Goal: Task Accomplishment & Management: Complete application form

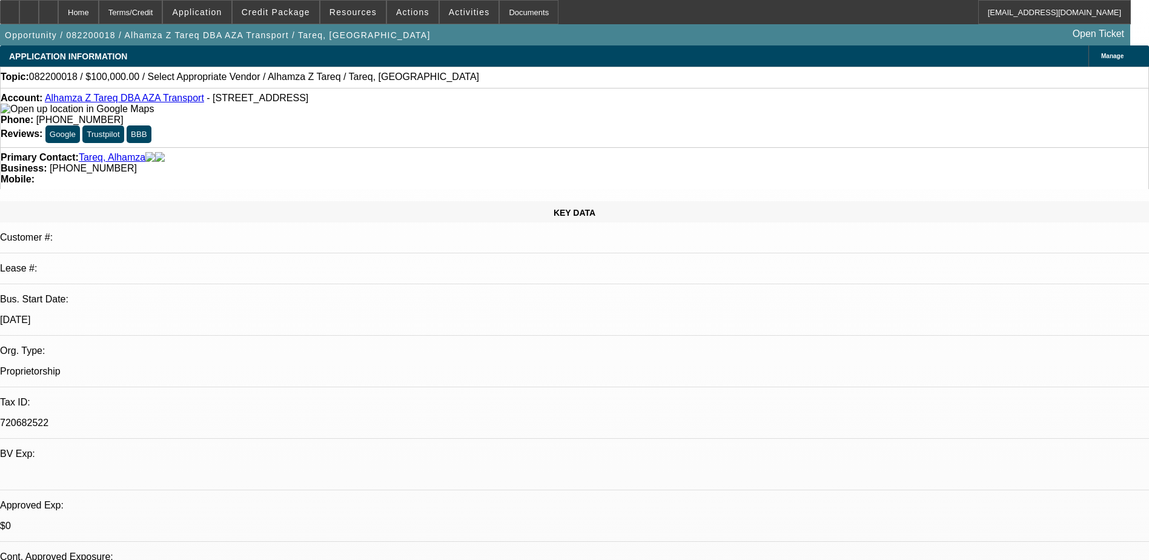
select select "0"
select select "2"
select select "0.1"
select select "4"
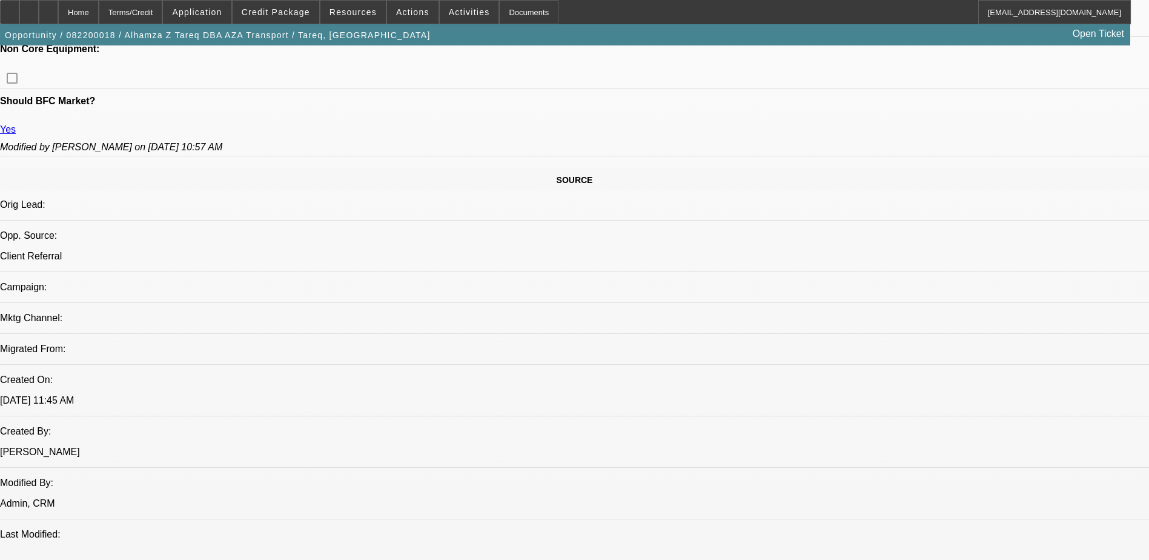
scroll to position [606, 0]
click at [726, 10] on div "Home Terms/Credit Application Credit Package Resources Actions Activities Docum…" at bounding box center [565, 12] width 1131 height 24
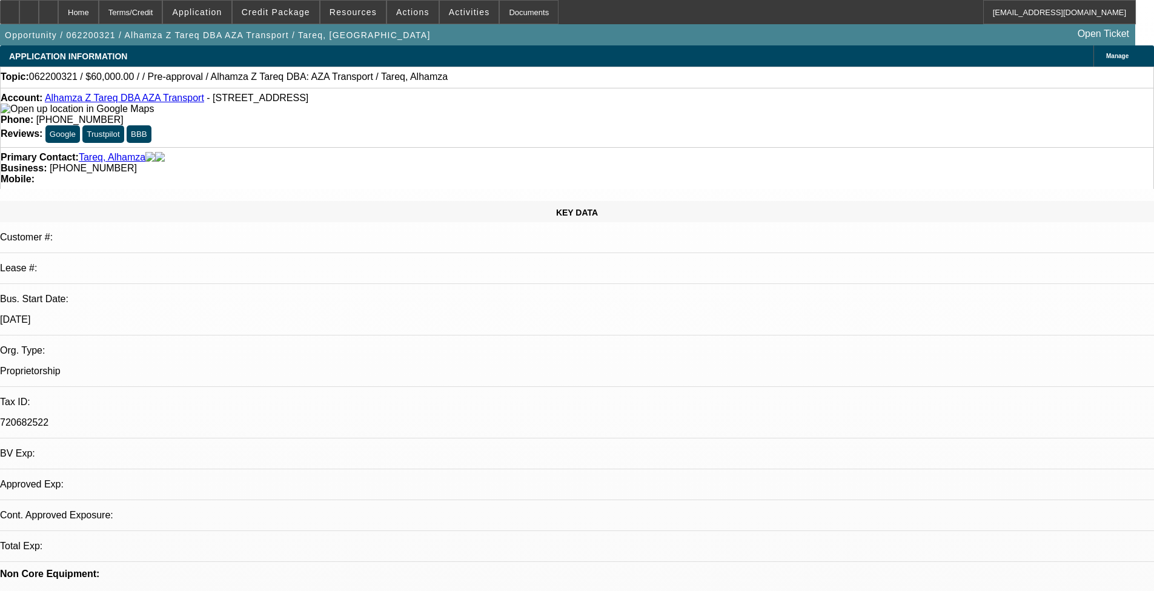
select select "0"
select select "2"
select select "0.1"
select select "4"
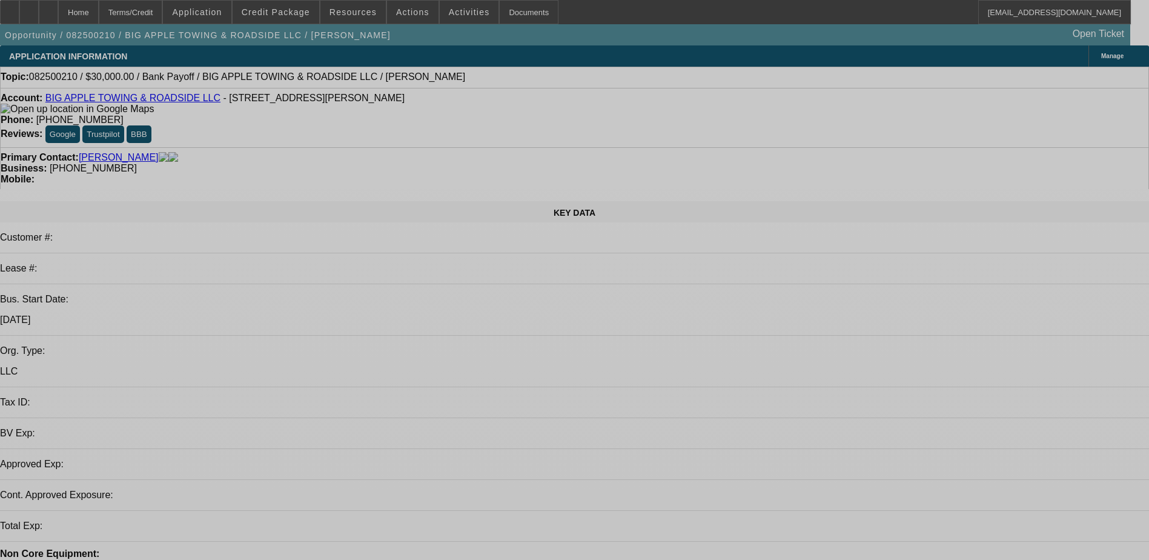
select select "0"
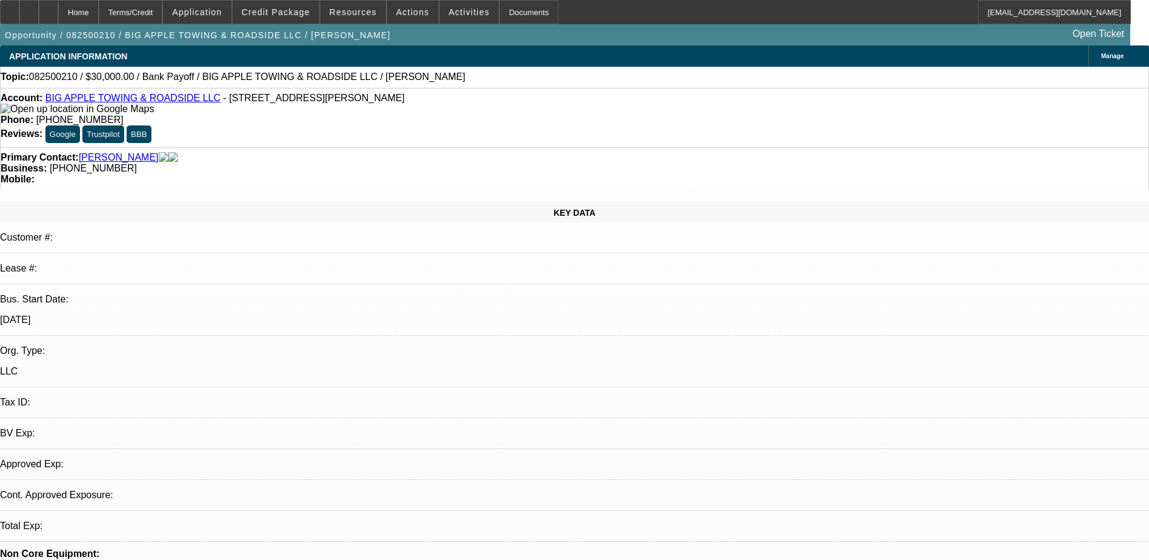
select select "0"
select select "1"
select select "2"
select select "6"
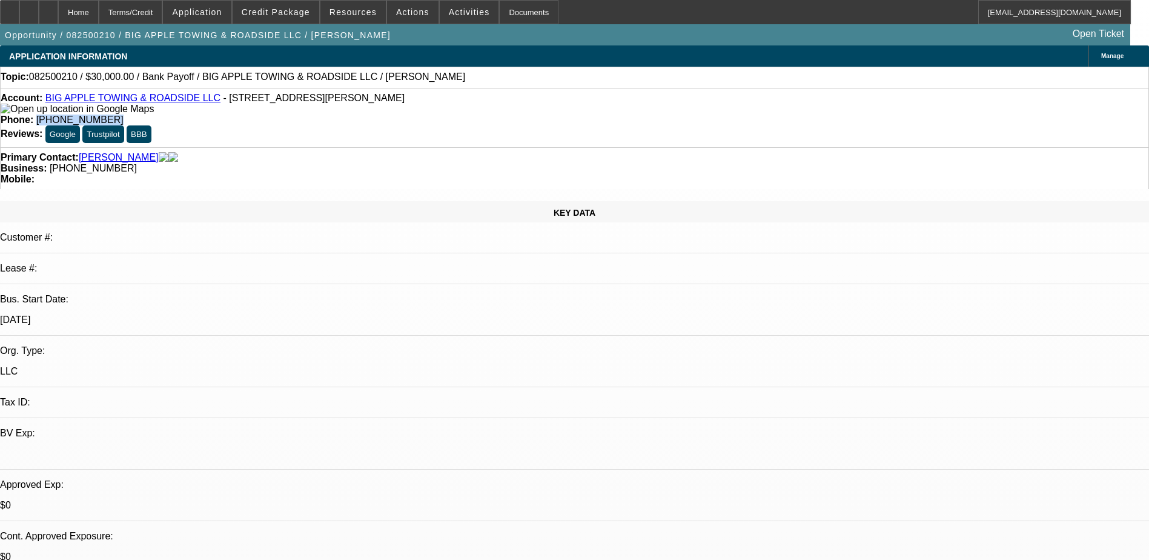
drag, startPoint x: 480, startPoint y: 98, endPoint x: 420, endPoint y: 108, distance: 60.7
click at [420, 108] on div "Account: BIG APPLE TOWING & ROADSIDE LLC - [STREET_ADDRESS][PERSON_NAME] Phone:…" at bounding box center [574, 117] width 1149 height 59
copy span "(407) 494-5383"
click at [112, 99] on link "BIG APPLE TOWING & ROADSIDE LLC" at bounding box center [132, 98] width 175 height 10
drag, startPoint x: 492, startPoint y: 128, endPoint x: 433, endPoint y: 138, distance: 60.1
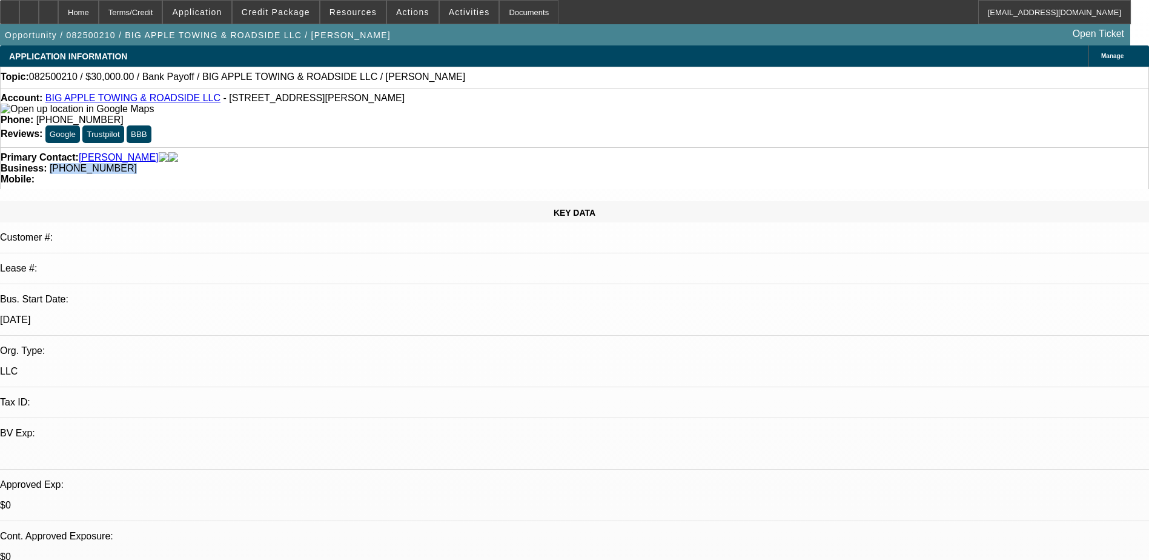
click at [433, 163] on div "Business: (267) 902-3046" at bounding box center [575, 168] width 1148 height 11
copy span "(267) 902-3046"
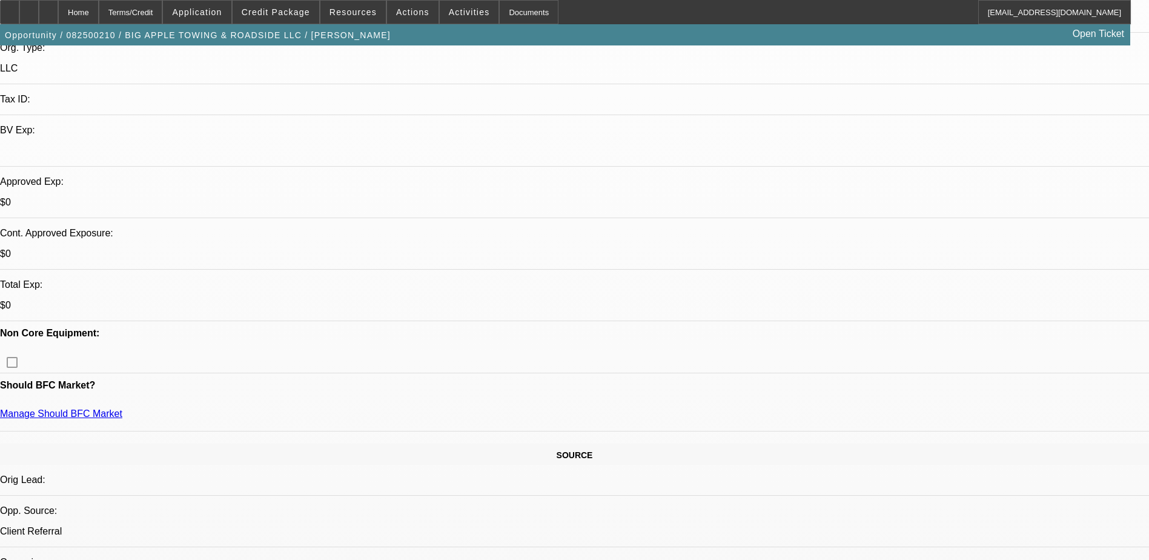
radio input "true"
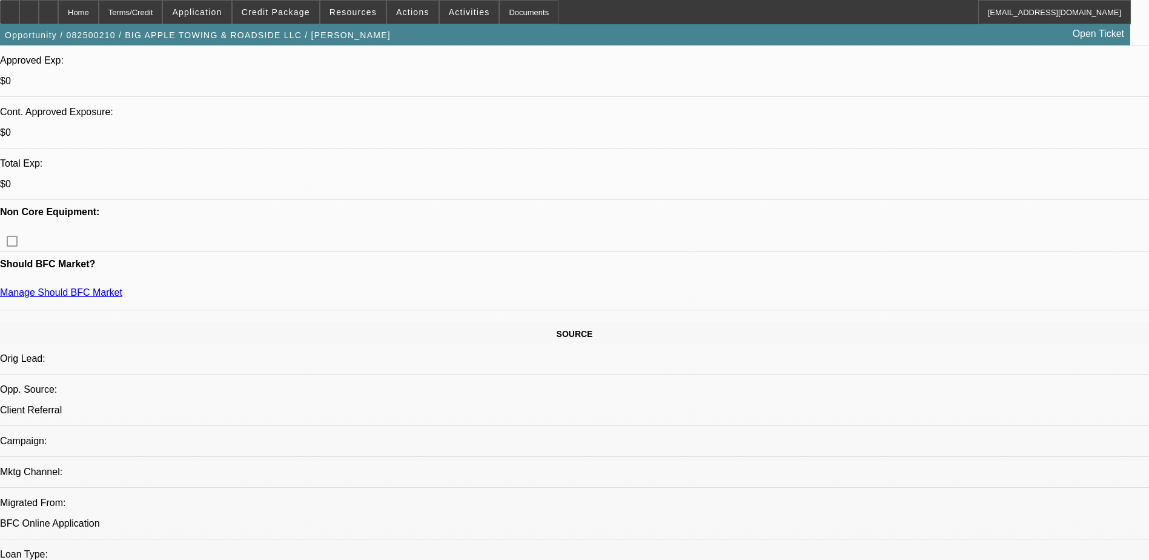
scroll to position [485, 0]
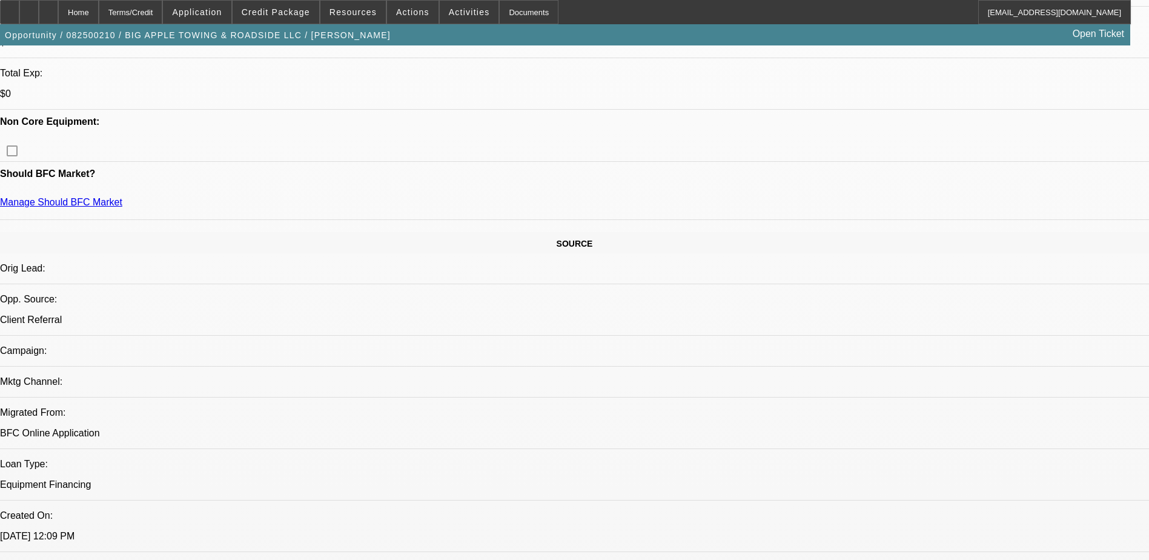
scroll to position [25, 0]
click at [309, 8] on span "Credit Package" at bounding box center [276, 12] width 68 height 10
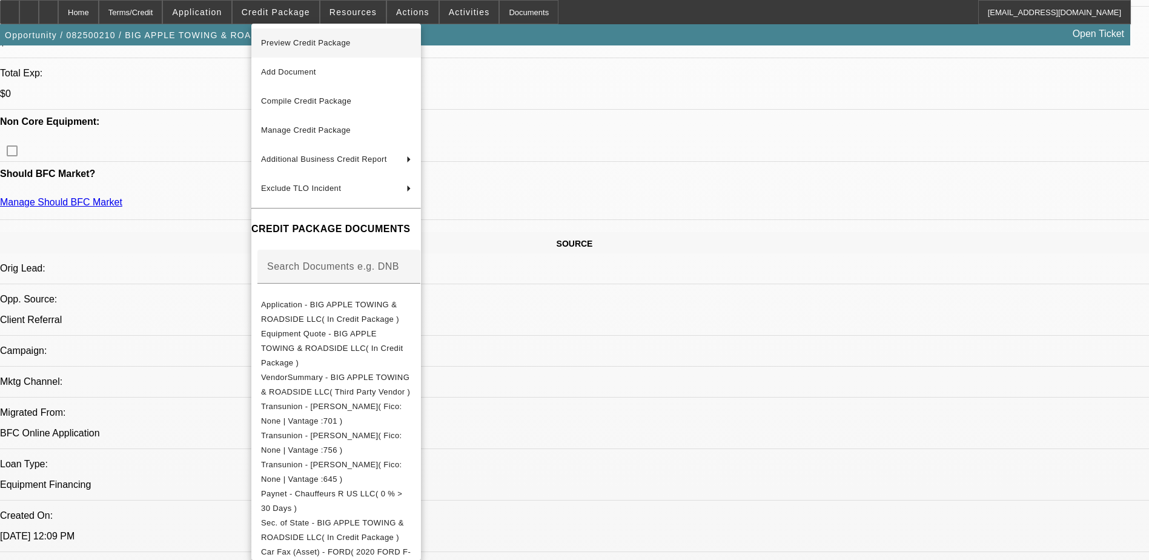
click at [317, 50] on span "Preview Credit Package" at bounding box center [336, 43] width 150 height 15
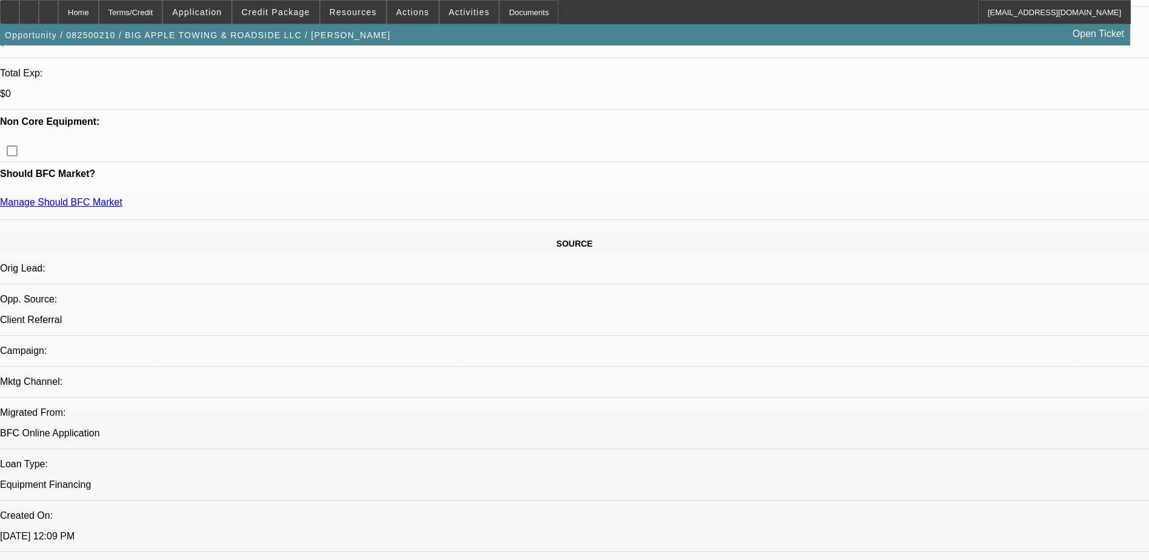
drag, startPoint x: 949, startPoint y: 239, endPoint x: 896, endPoint y: 230, distance: 53.6
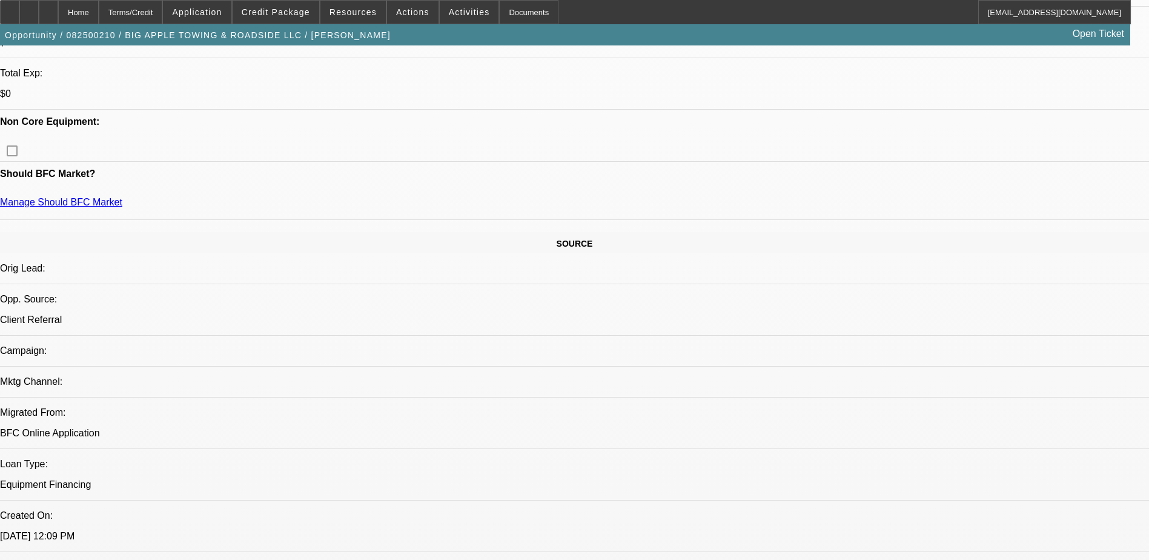
scroll to position [55, 0]
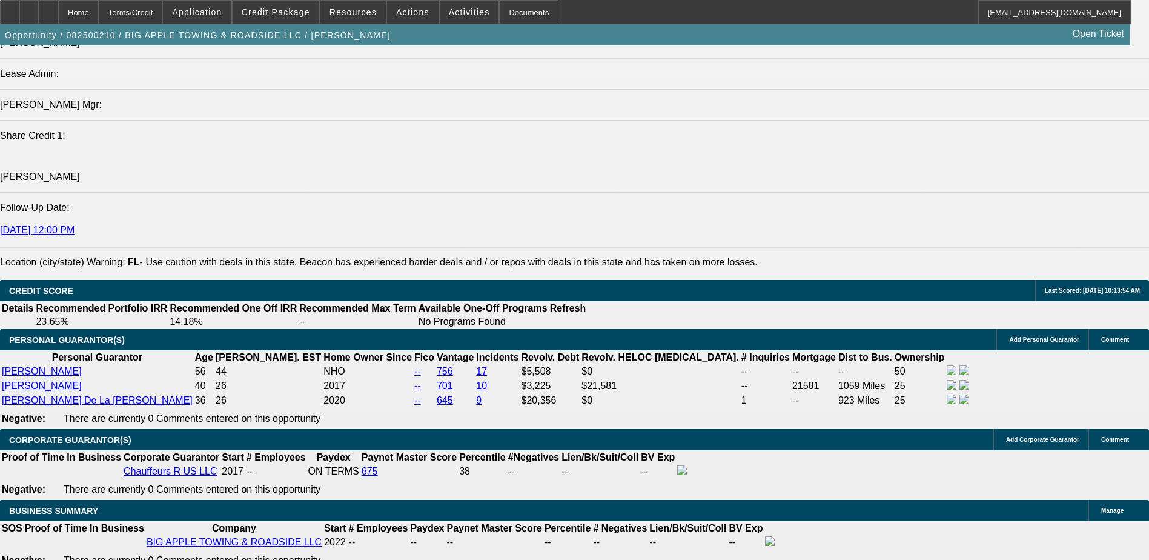
scroll to position [58, 0]
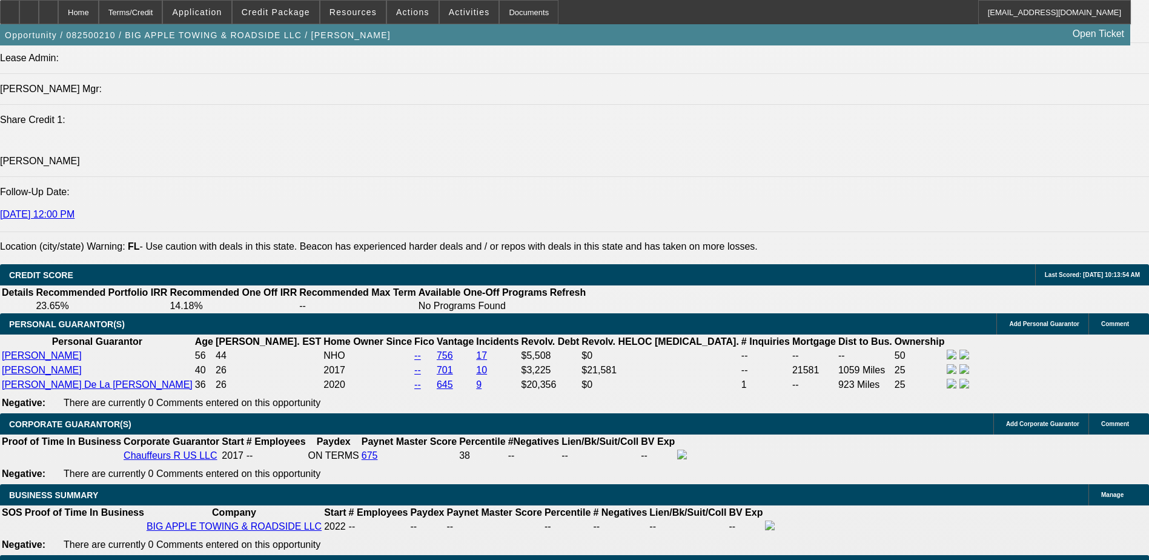
scroll to position [1561, 0]
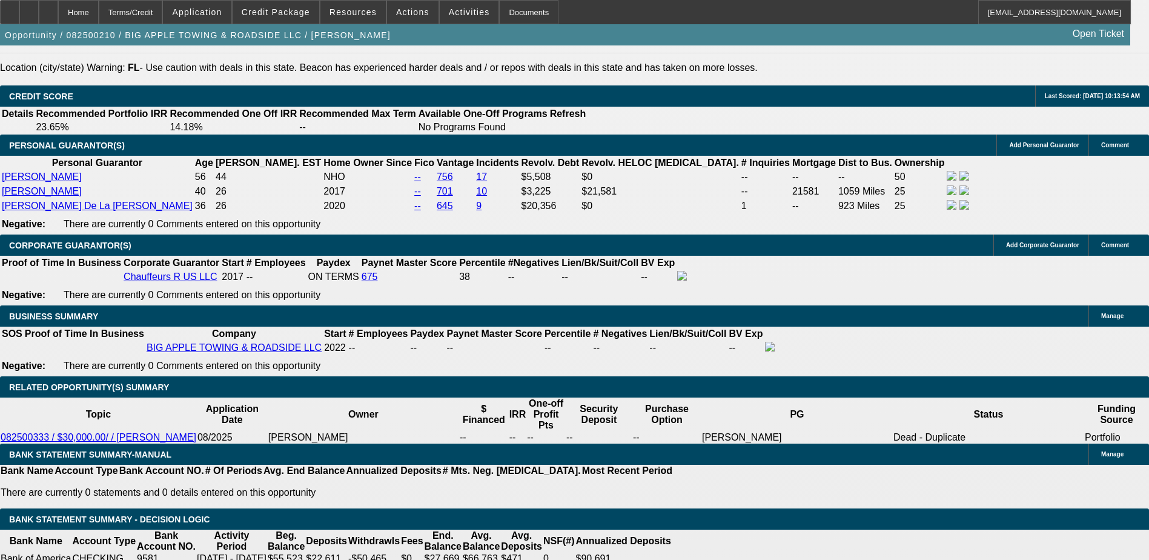
scroll to position [1743, 0]
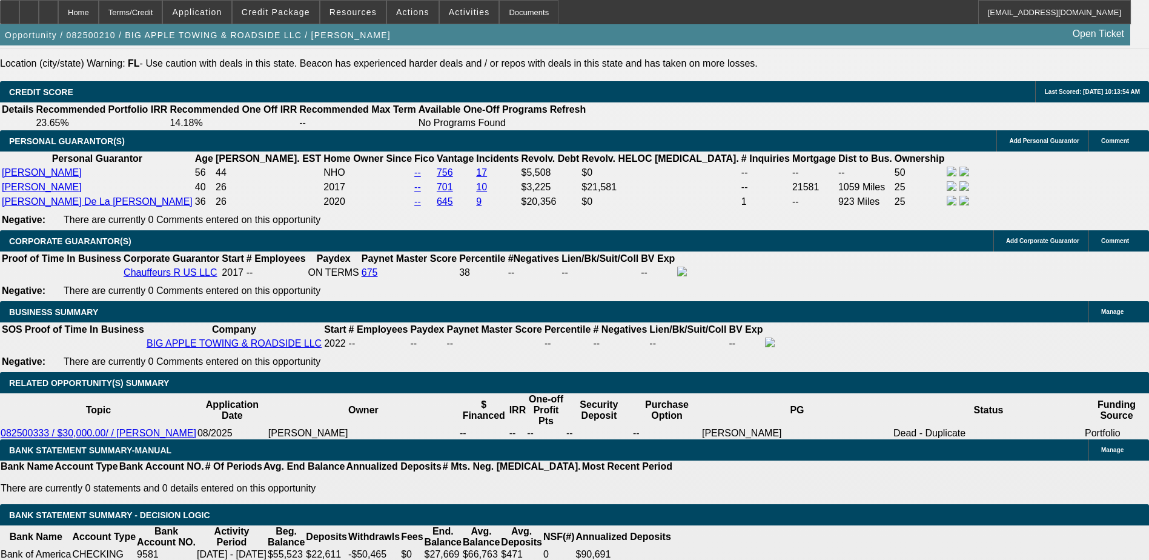
type textarea "Jose Fanjul is the majority owner of Big Apple Towing and Roadside, est. 2022. …"
type input "UNKNOWN"
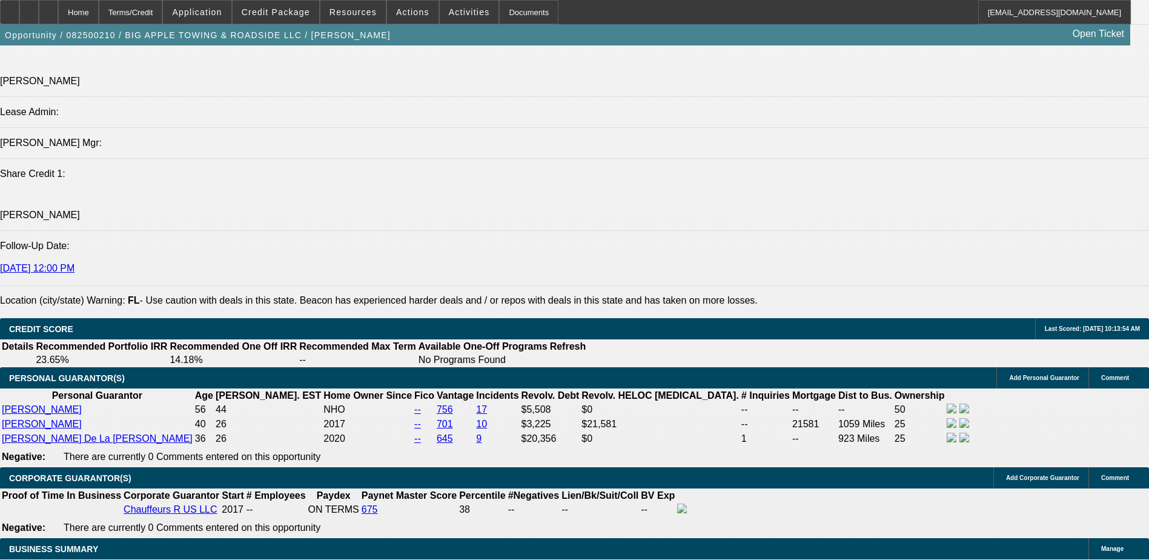
scroll to position [1500, 0]
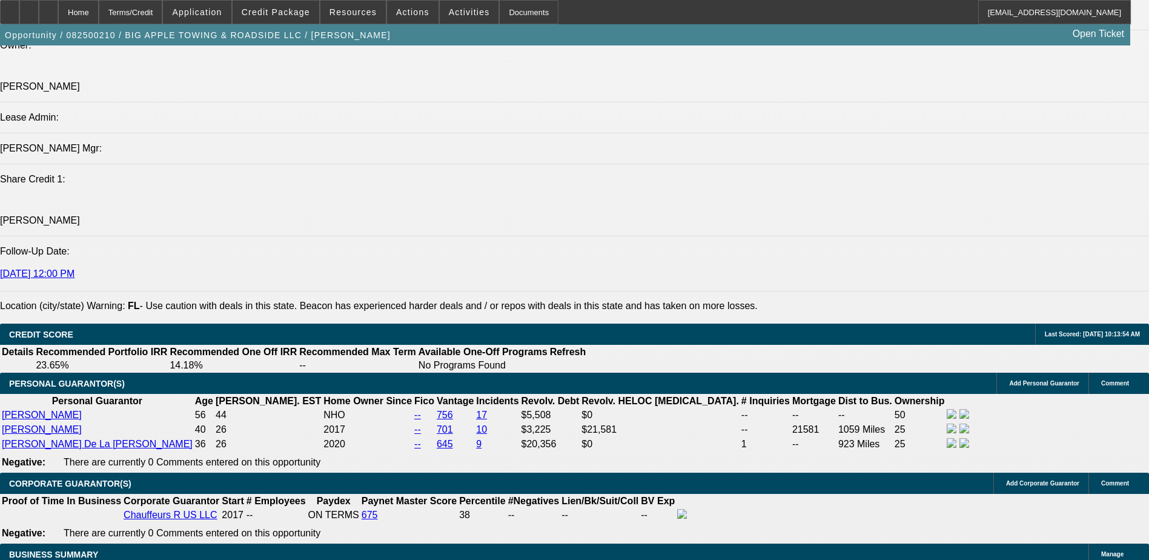
type input "12"
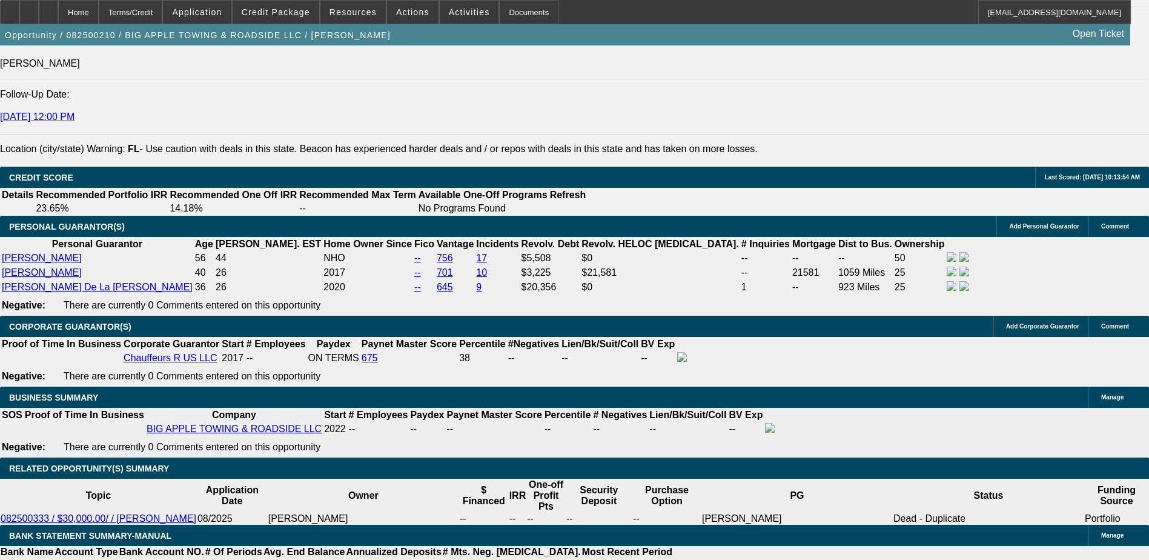
scroll to position [1743, 0]
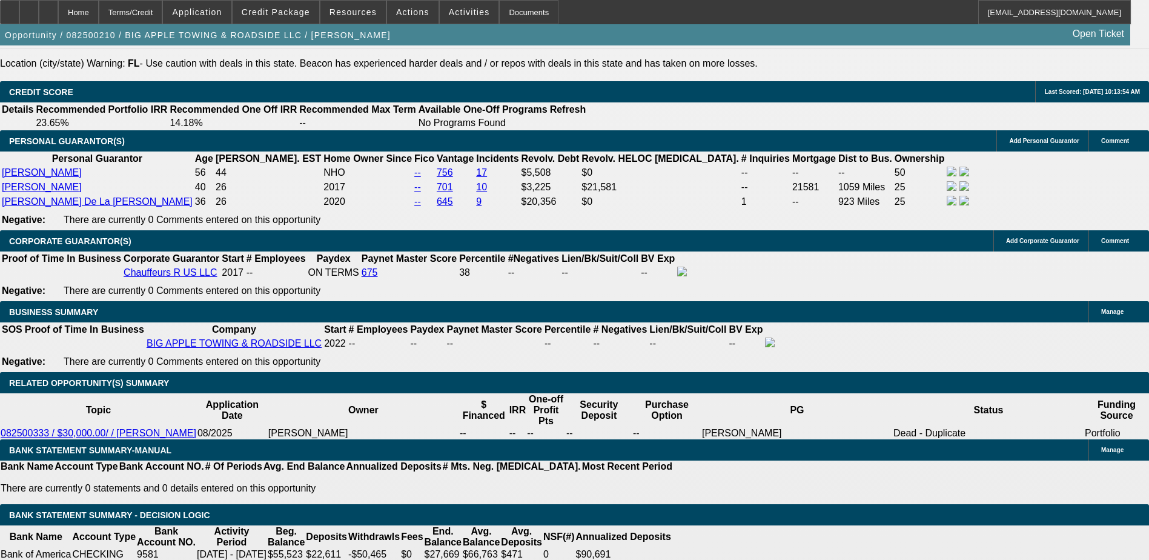
type input "$1,412.20"
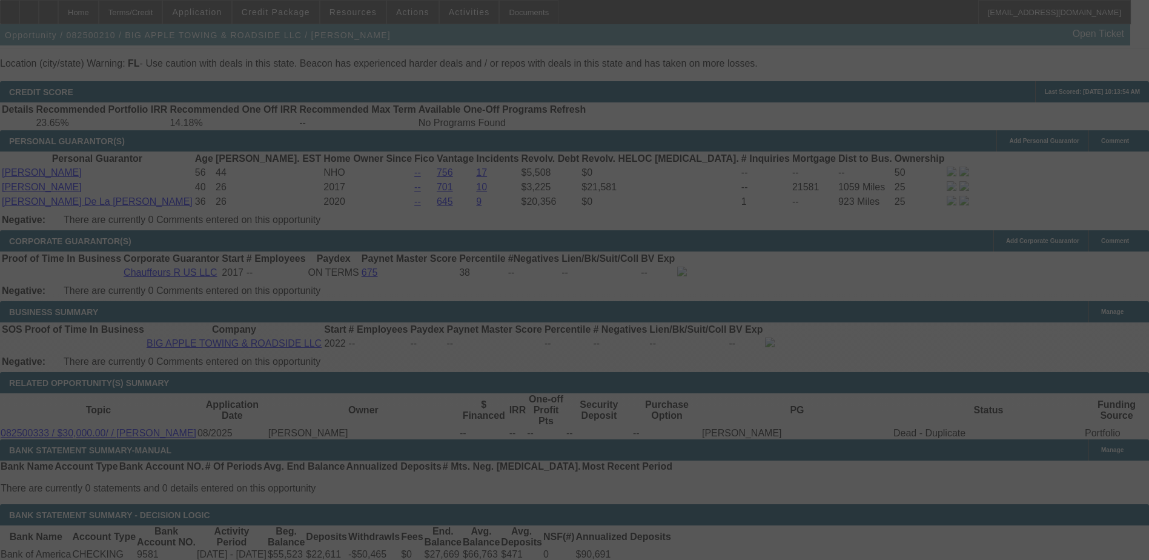
select select "0"
select select "2"
select select "0"
select select "6"
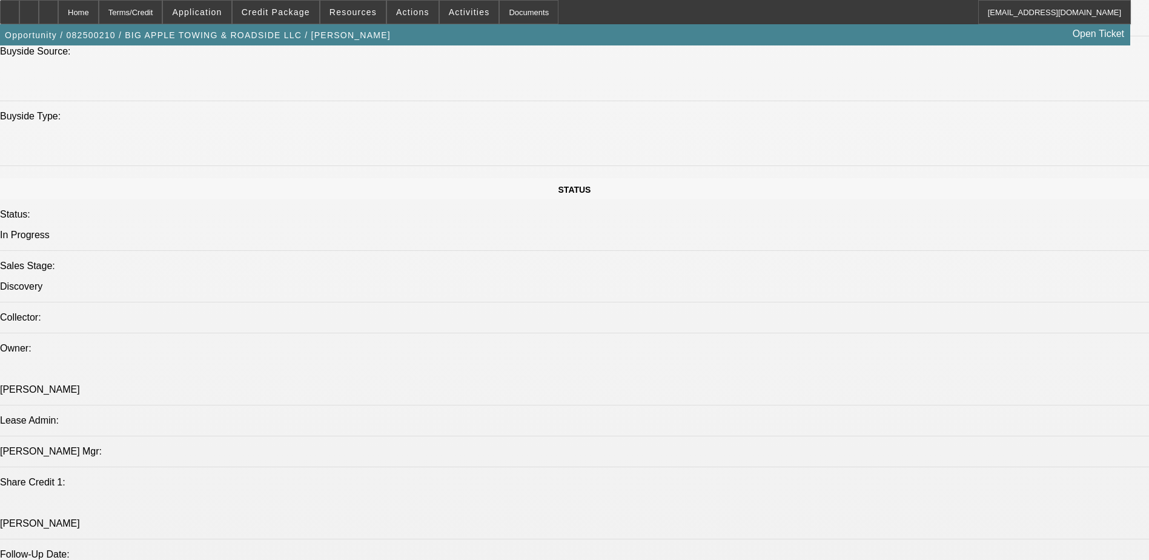
scroll to position [70, 0]
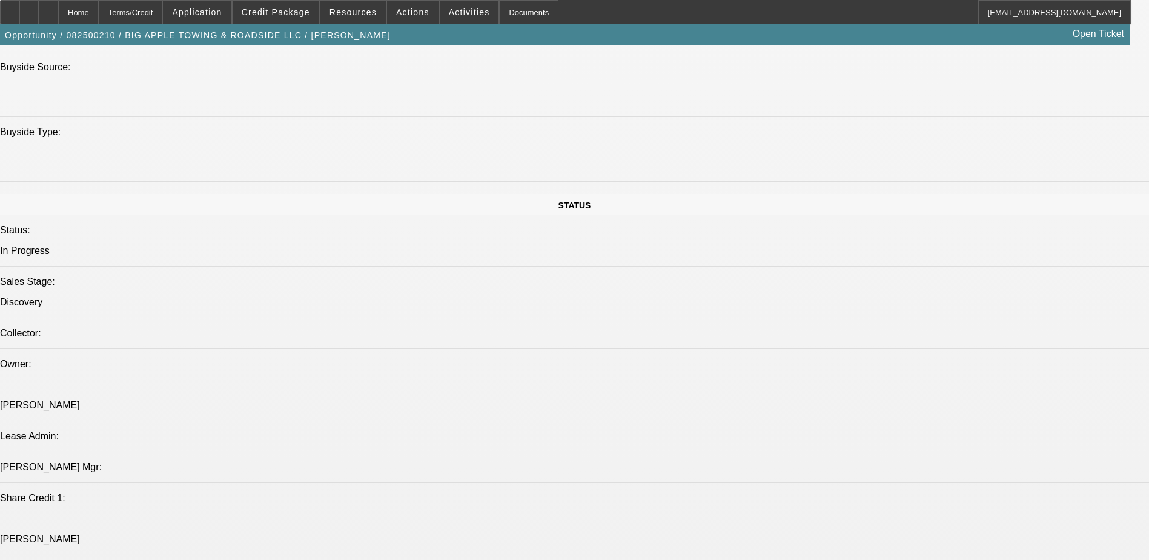
scroll to position [28, 0]
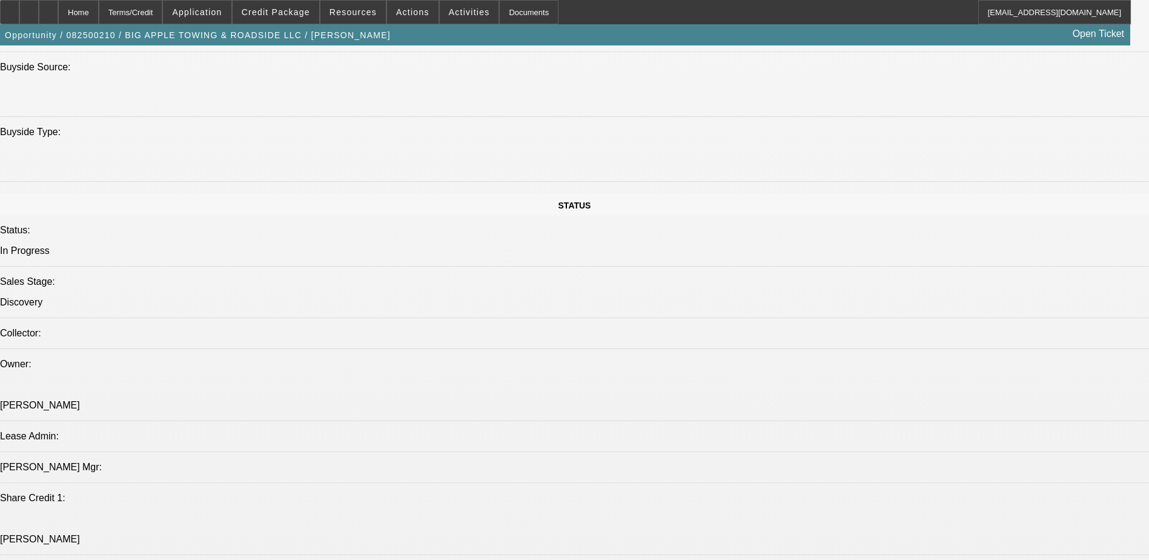
type textarea "[PERSON_NAME] is the majority owner of Big Apple Towing and Roadside, est. 2022…"
radio input "true"
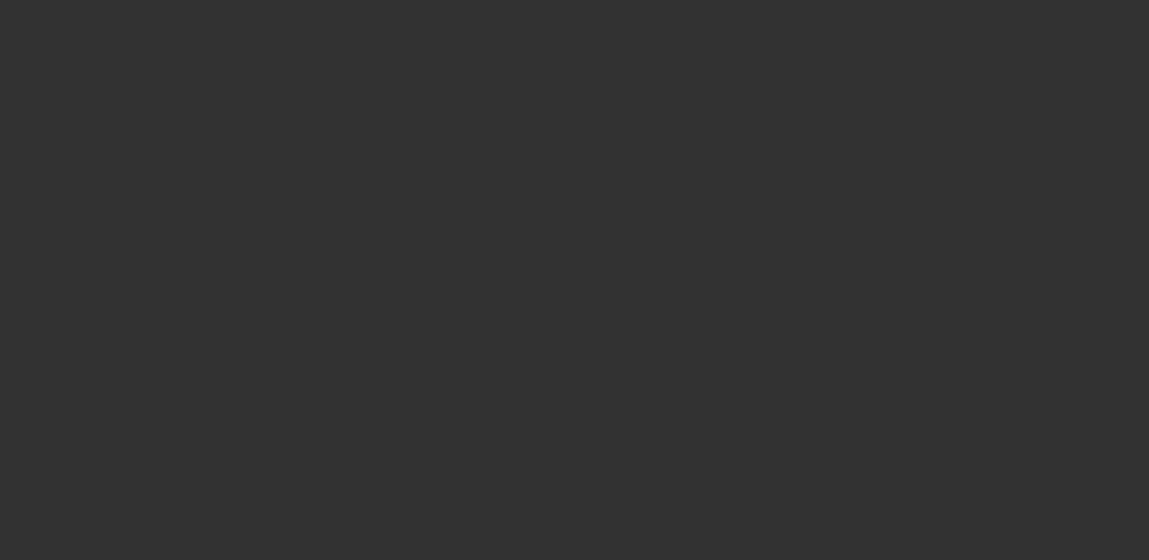
scroll to position [0, 0]
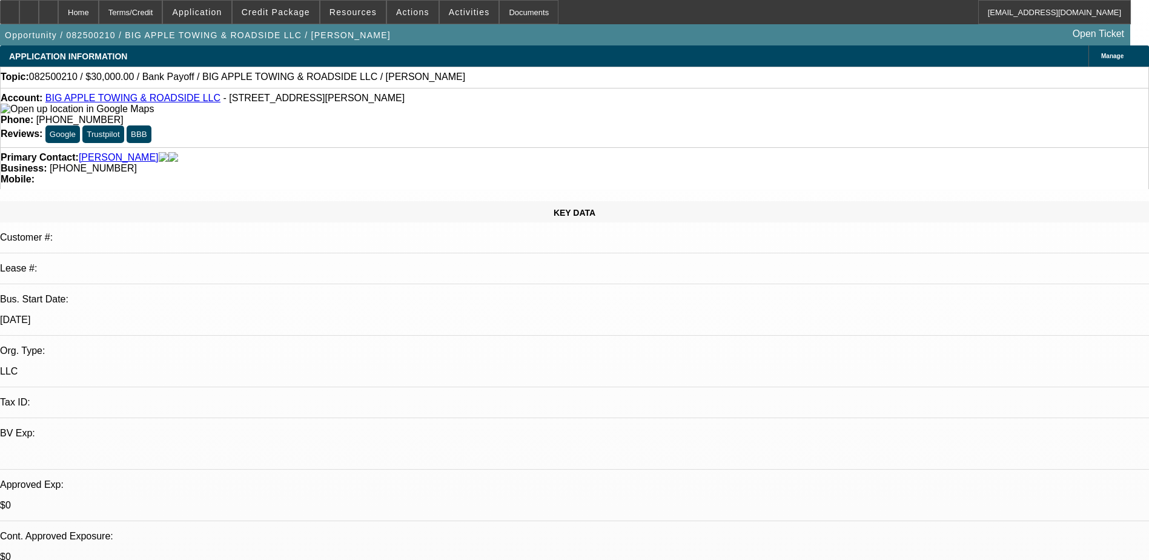
select select "0"
select select "1"
select select "2"
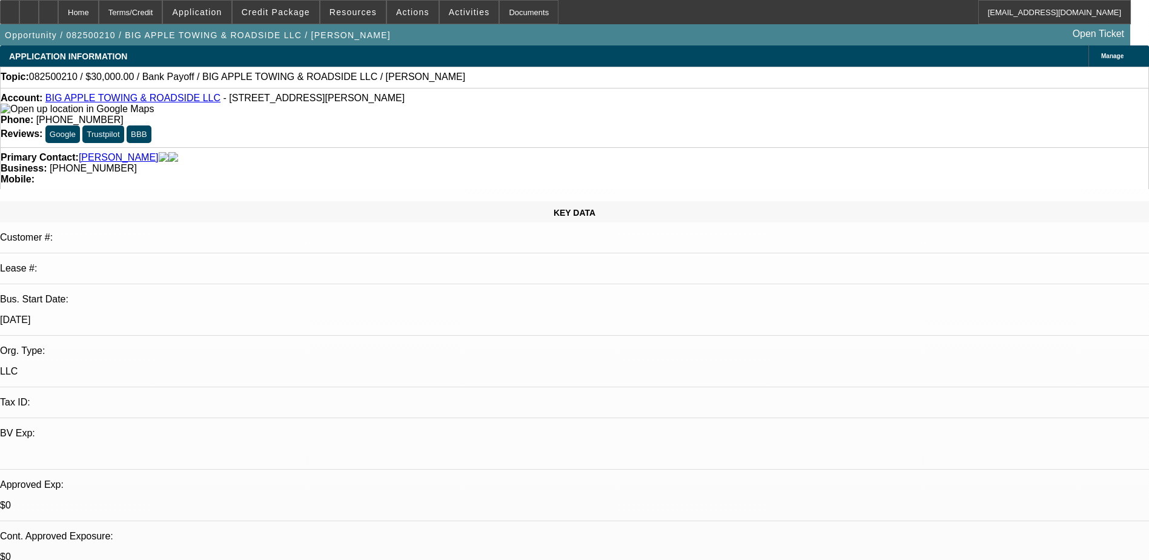
select select "6"
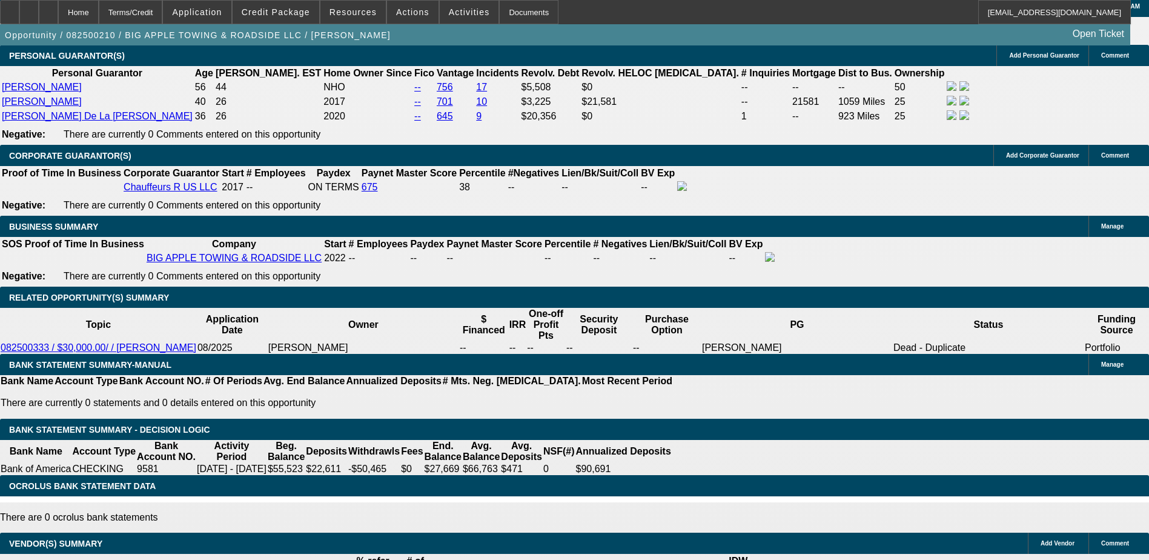
scroll to position [1878, 0]
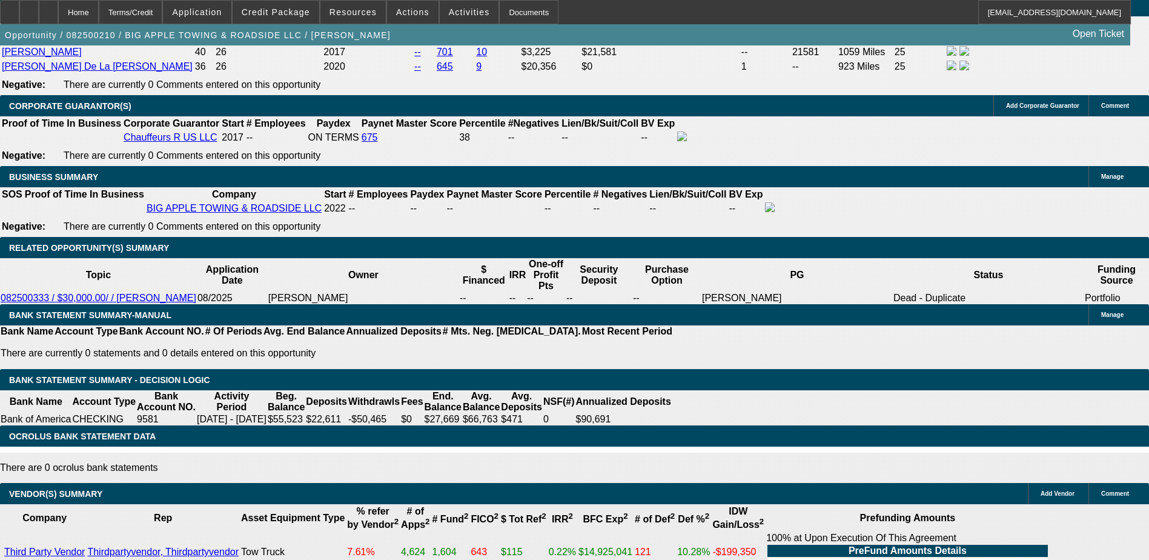
click at [58, 6] on div at bounding box center [48, 12] width 19 height 24
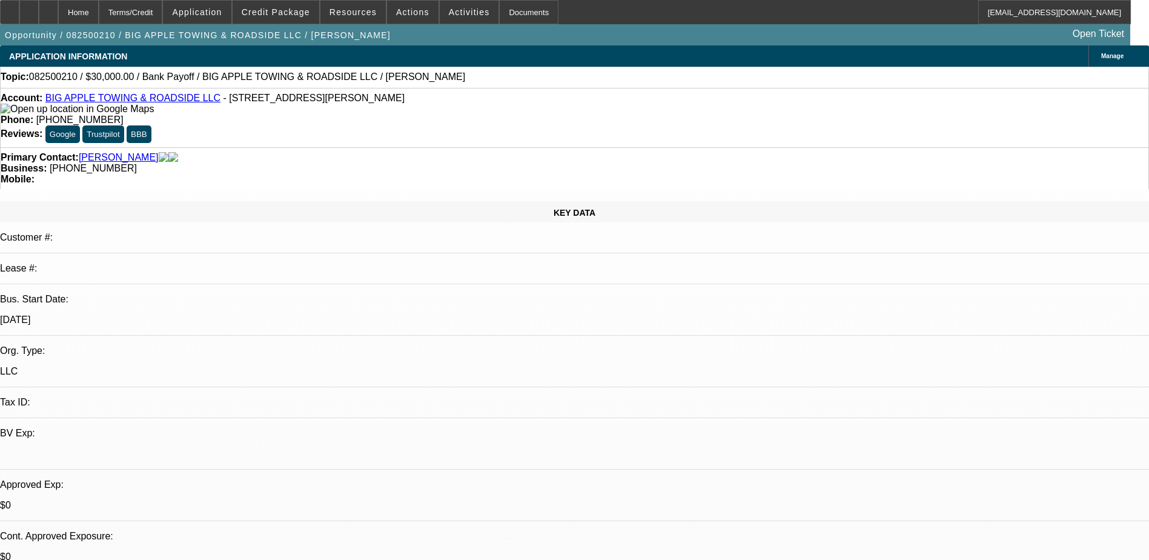
select select "0"
select select "2"
select select "0"
select select "6"
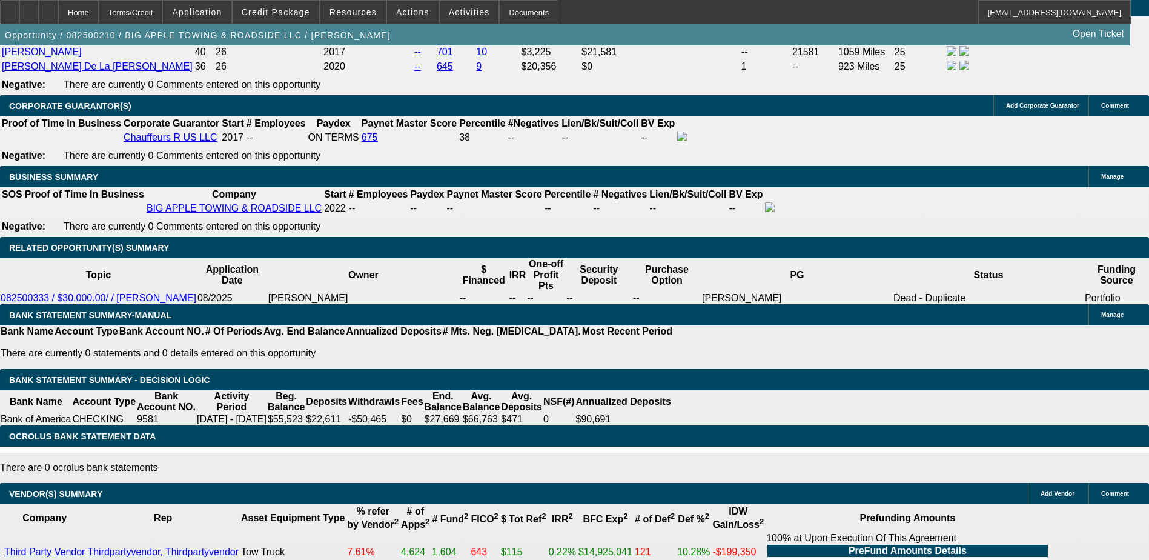
scroll to position [38, 0]
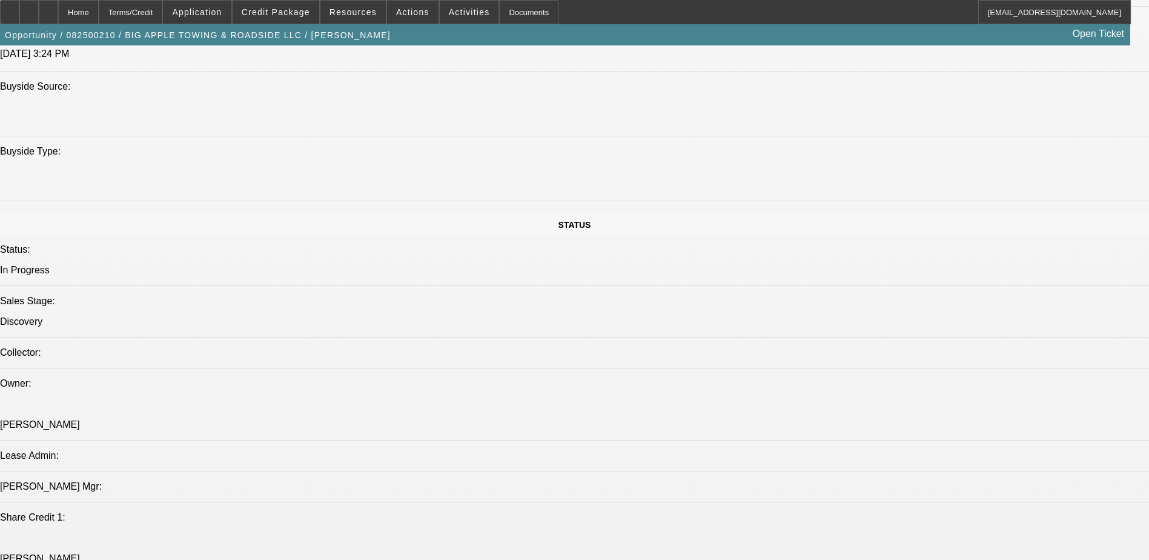
scroll to position [1163, 0]
click at [58, 9] on div at bounding box center [48, 12] width 19 height 24
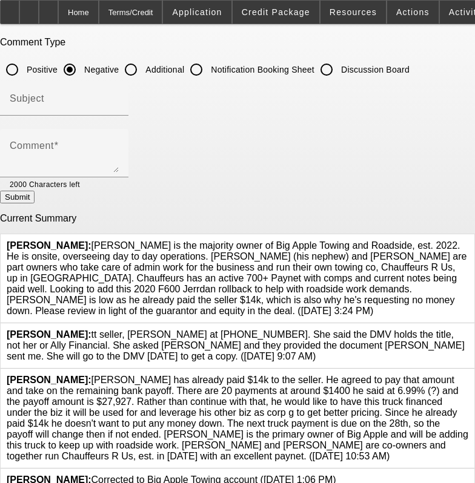
scroll to position [101, 0]
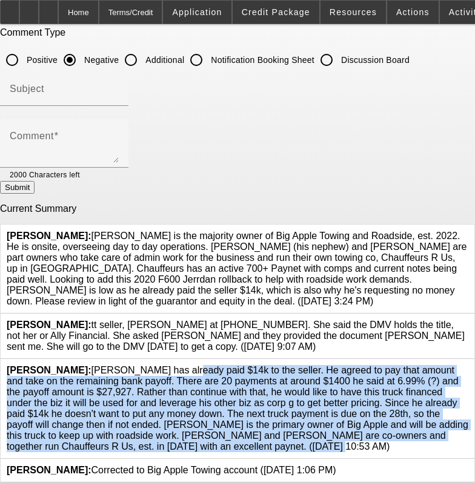
drag, startPoint x: 188, startPoint y: 438, endPoint x: 102, endPoint y: 356, distance: 119.1
click at [102, 365] on div "[PERSON_NAME]: [PERSON_NAME] has already paid $14k to the seller. He agreed to …" at bounding box center [238, 408] width 462 height 87
copy span "[PERSON_NAME] has already paid $14k to the seller. He agreed to pay that amount…"
click at [468, 320] on icon at bounding box center [468, 320] width 0 height 0
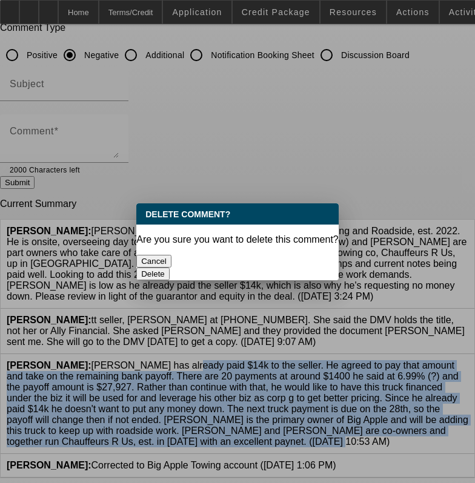
click at [170, 268] on button "Delete" at bounding box center [152, 274] width 33 height 13
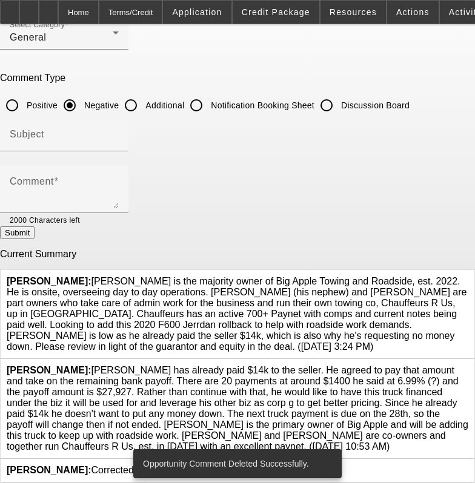
scroll to position [56, 0]
click at [468, 365] on icon at bounding box center [468, 365] width 0 height 0
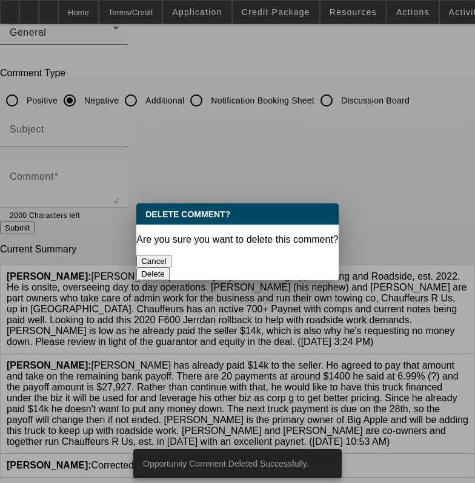
scroll to position [0, 0]
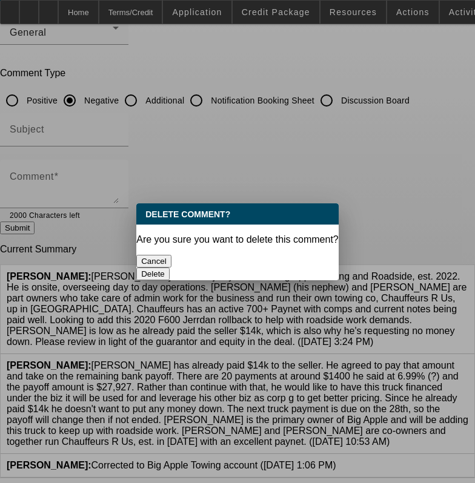
click at [170, 268] on button "Delete" at bounding box center [152, 274] width 33 height 13
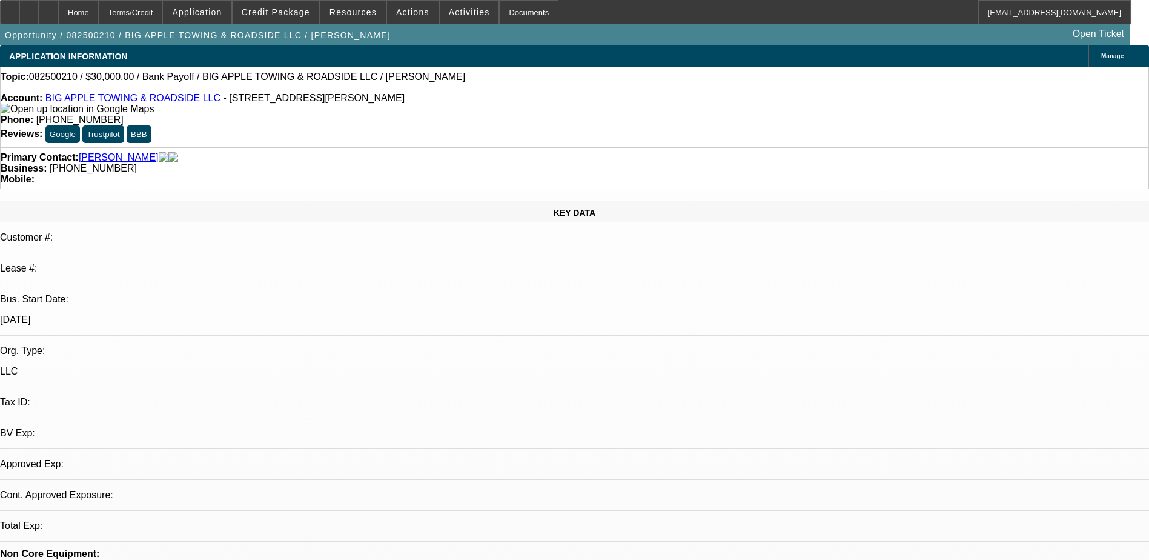
select select "0"
select select "1"
select select "2"
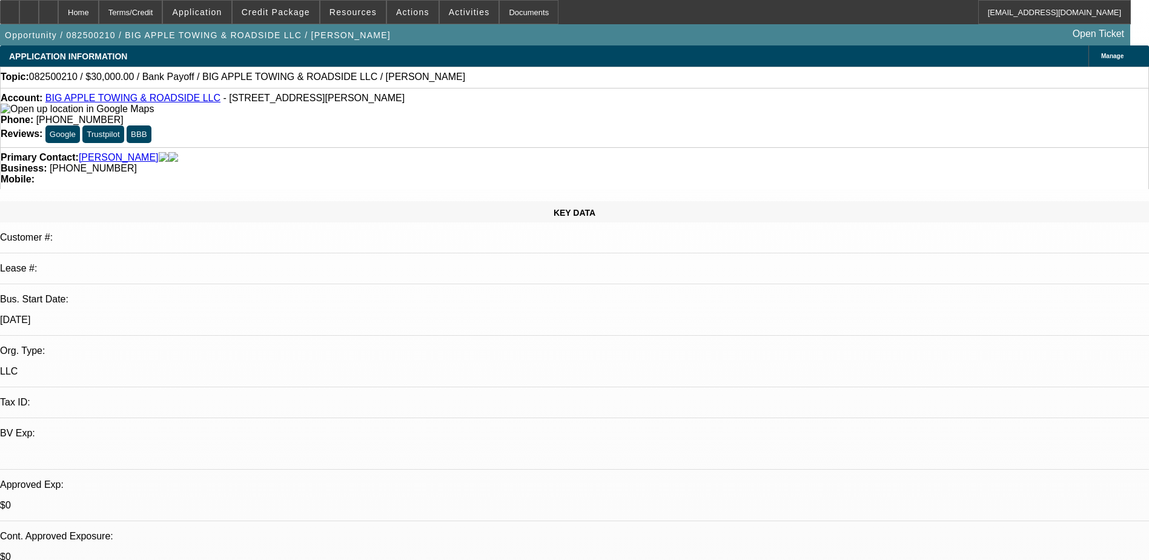
select select "6"
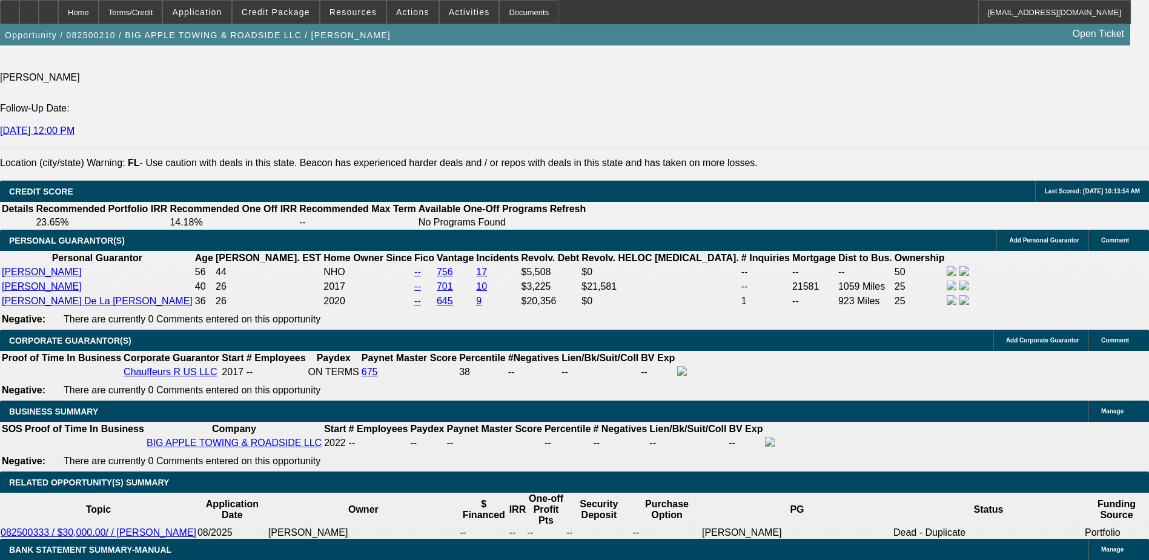
scroll to position [1575, 0]
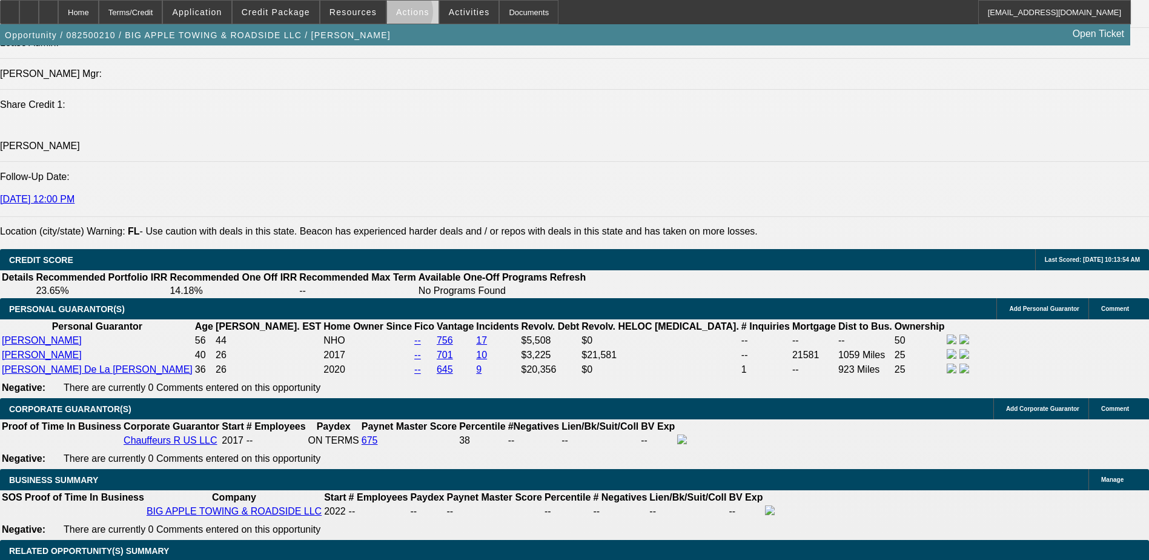
click at [396, 15] on span "Actions" at bounding box center [412, 12] width 33 height 10
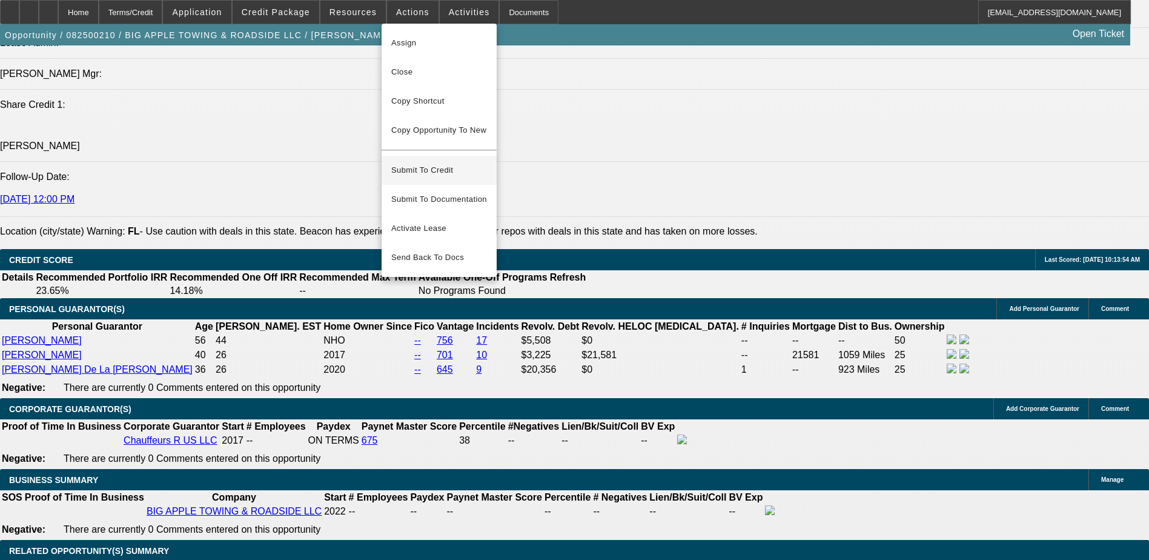
click at [440, 163] on span "Submit To Credit" at bounding box center [439, 170] width 96 height 15
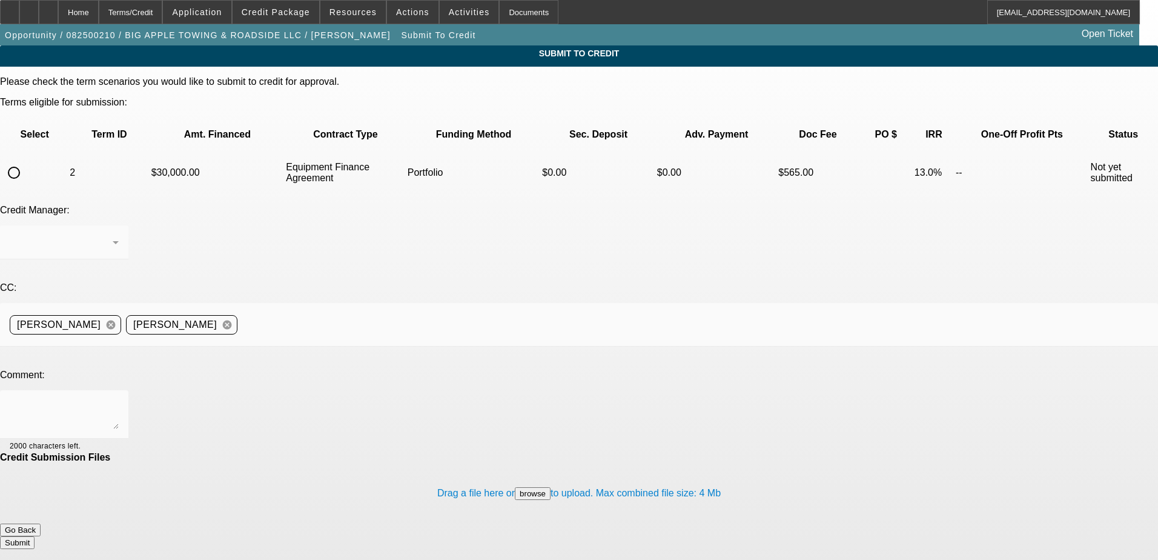
click at [26, 161] on input "radio" at bounding box center [14, 173] width 24 height 24
radio input "true"
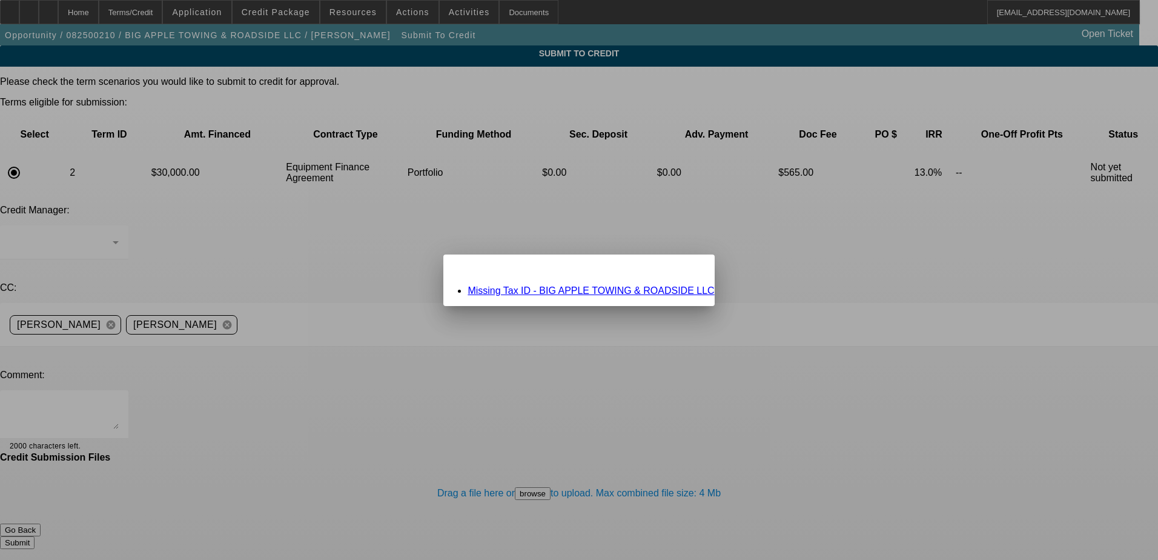
click at [687, 268] on icon at bounding box center [687, 265] width 0 height 7
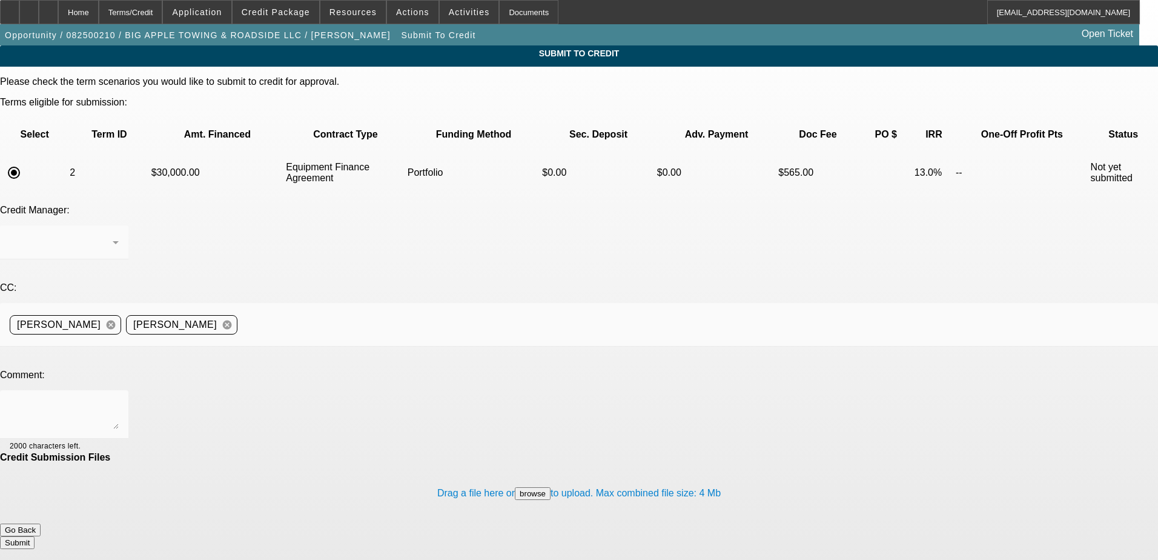
click at [128, 225] on mat-form-field at bounding box center [64, 248] width 128 height 47
click at [129, 282] on div "CC: Samuel Higgins cancel Daniel Fiumetto cancel" at bounding box center [579, 321] width 1158 height 78
click at [128, 225] on mat-form-field at bounding box center [64, 248] width 128 height 47
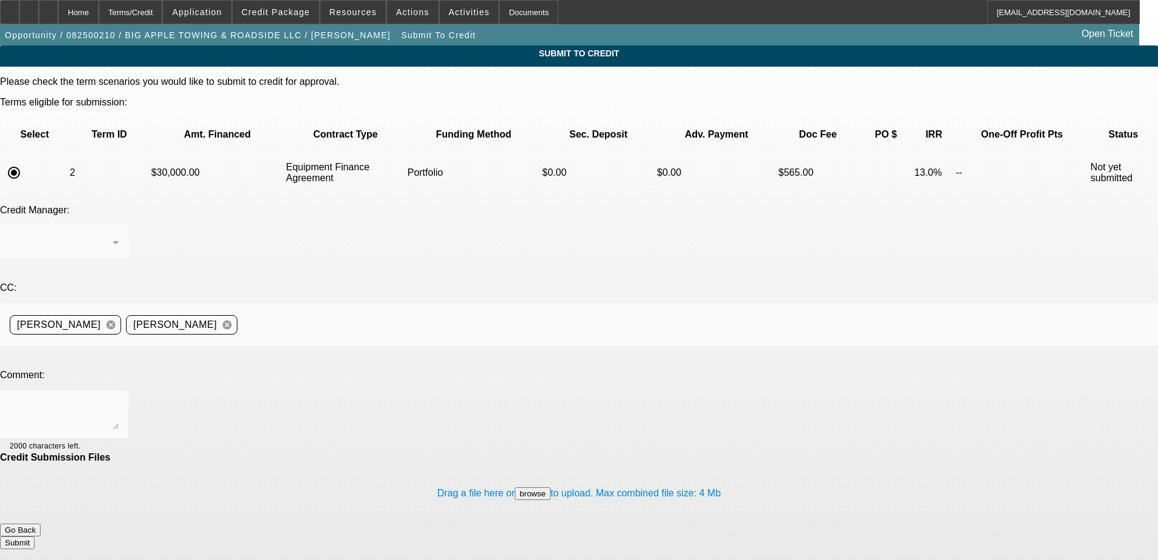
click at [128, 225] on mat-form-field at bounding box center [64, 248] width 128 height 47
click at [160, 151] on td "$30,000.00" at bounding box center [218, 172] width 134 height 42
click at [128, 225] on mat-form-field at bounding box center [64, 248] width 128 height 47
click at [99, 14] on div "Home" at bounding box center [78, 12] width 41 height 24
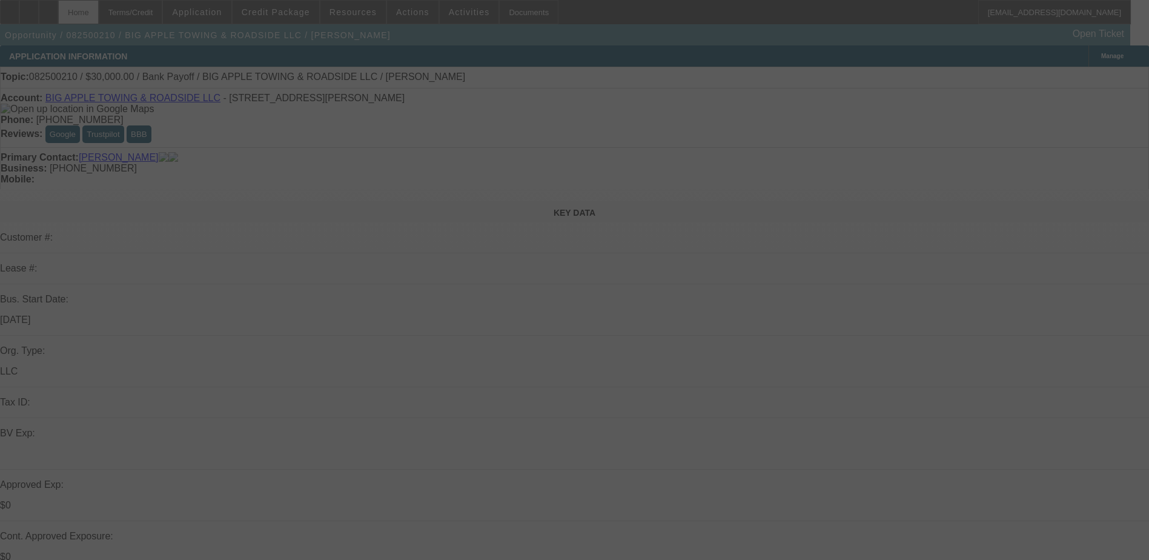
select select "0"
select select "2"
select select "0"
select select "6"
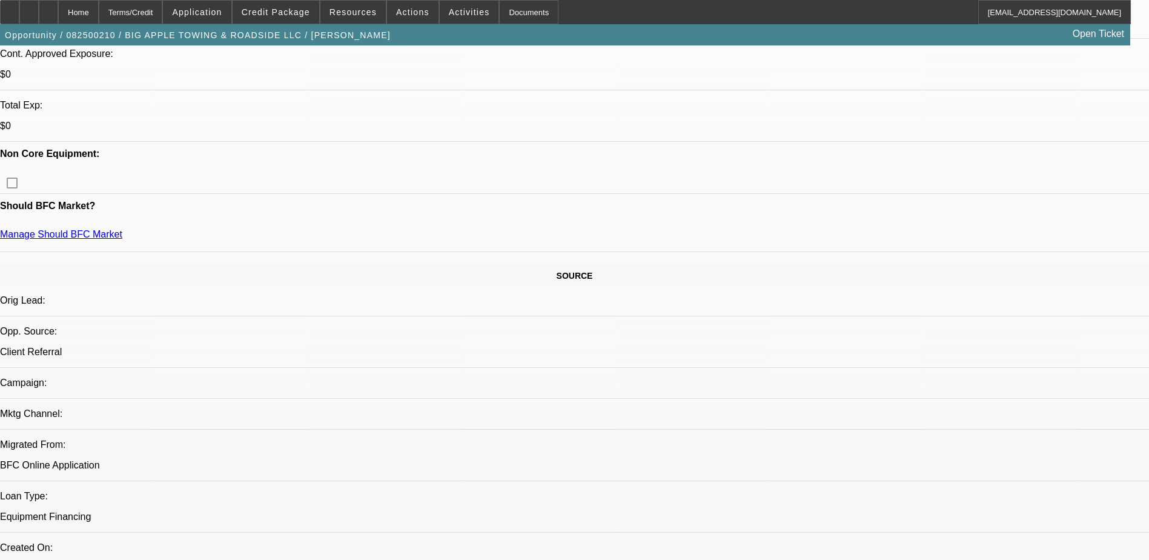
scroll to position [485, 0]
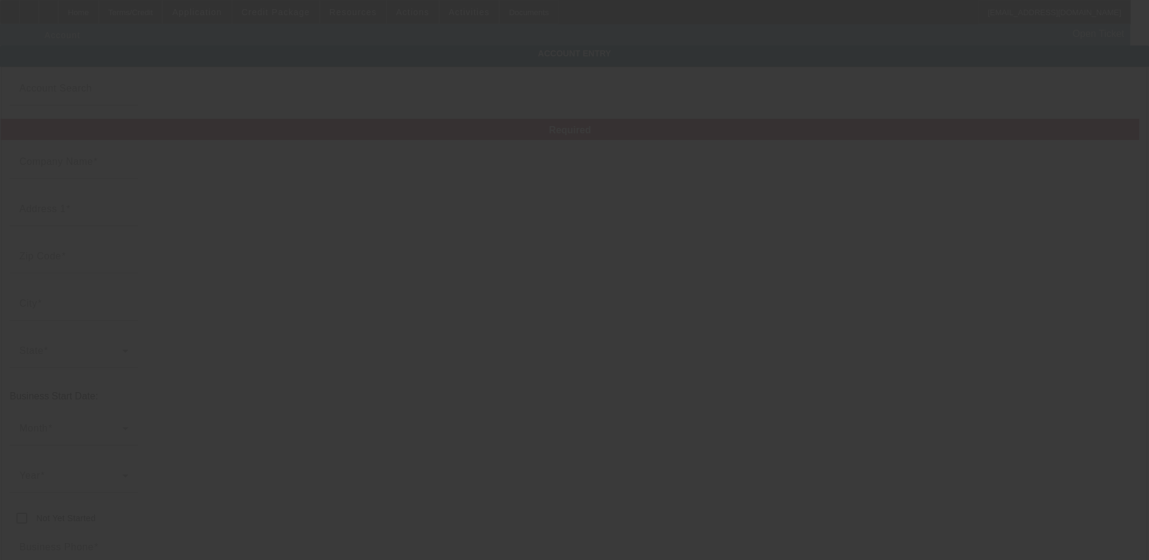
type input "BIG APPLE TOWING & ROADSIDE LLC"
type input "515 Gaspar Ave"
type input "32725"
type input "Deltona"
type input "[PHONE_NUMBER]"
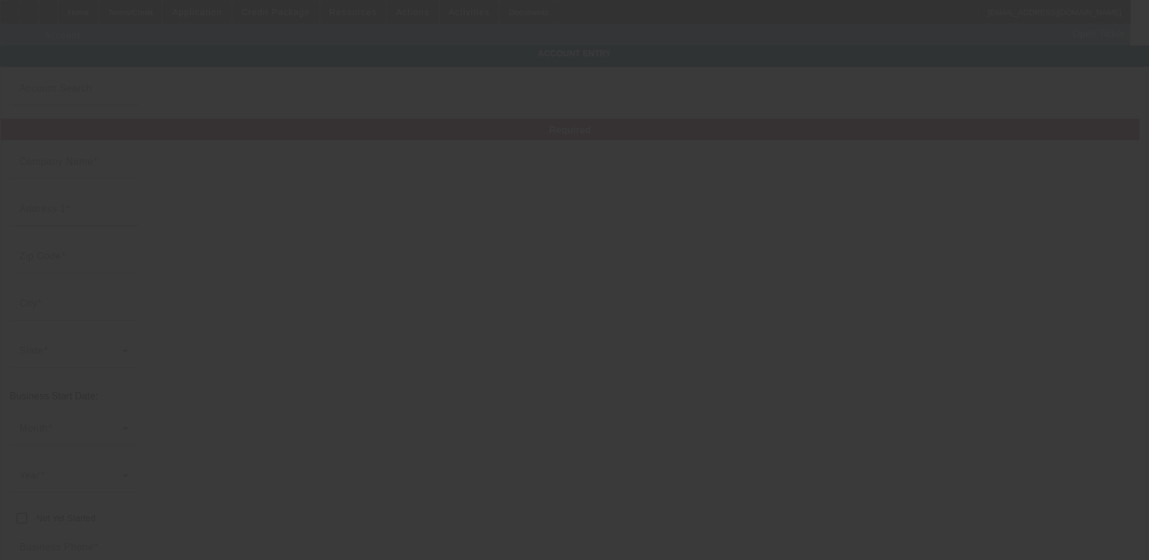
type input "travissuncar@gmail.com"
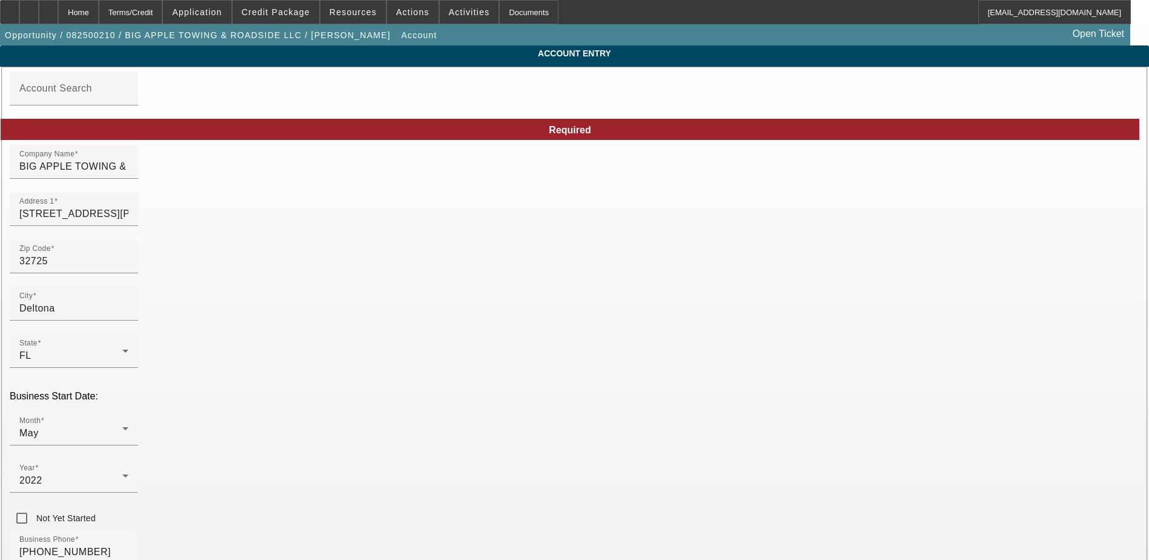
type input "8/8/2025"
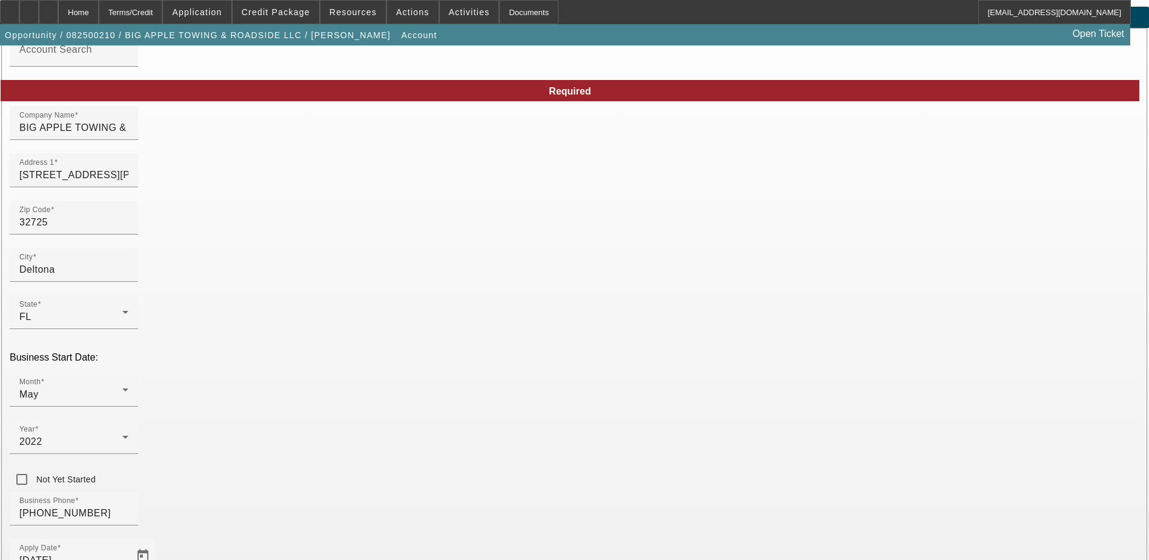
scroll to position [61, 0]
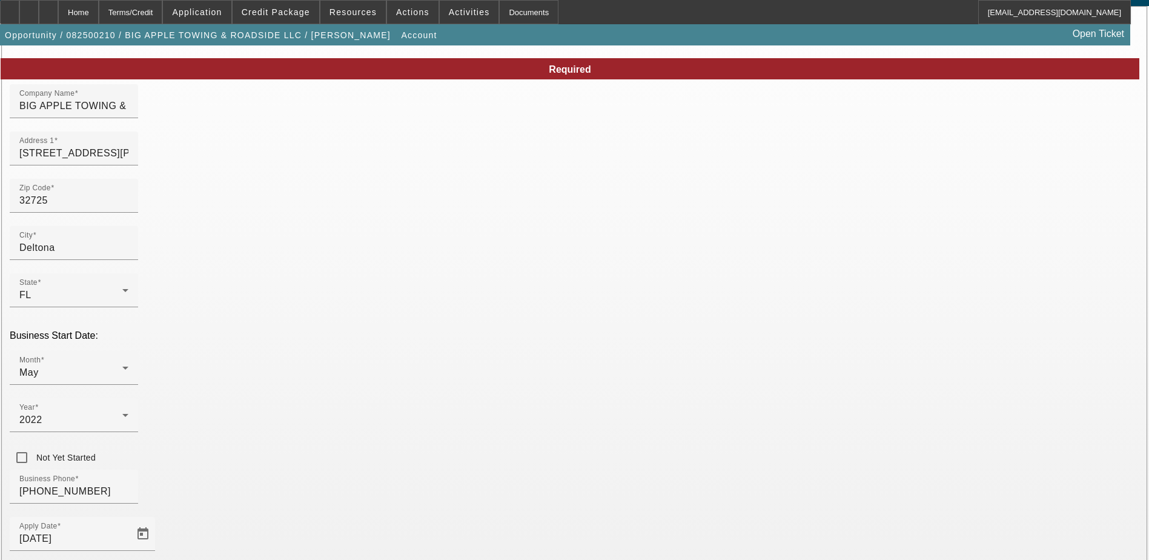
drag, startPoint x: 819, startPoint y: 414, endPoint x: 765, endPoint y: 409, distance: 54.8
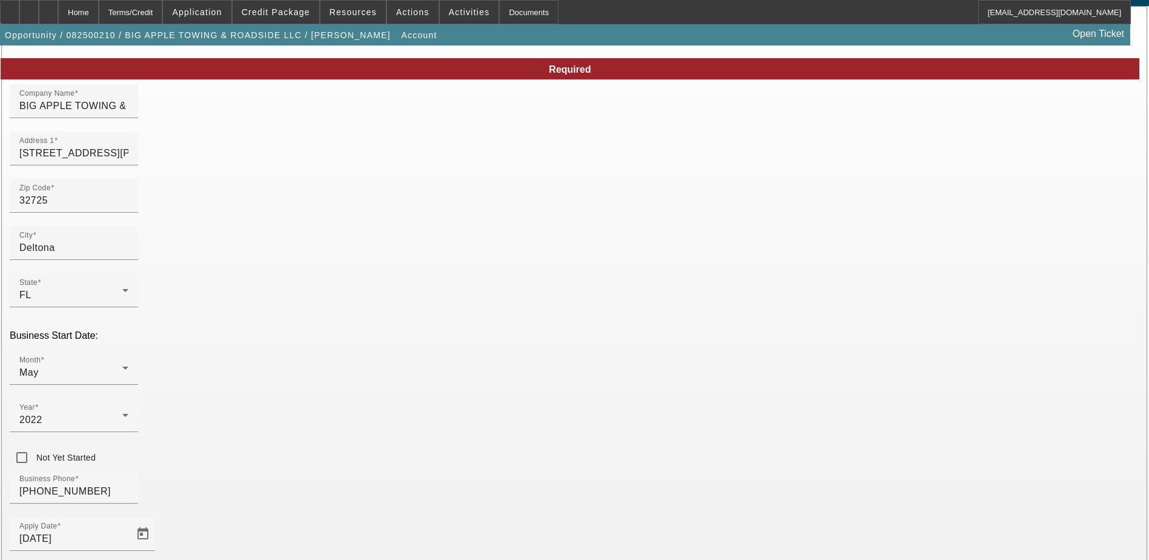
paste input "83-2458422"
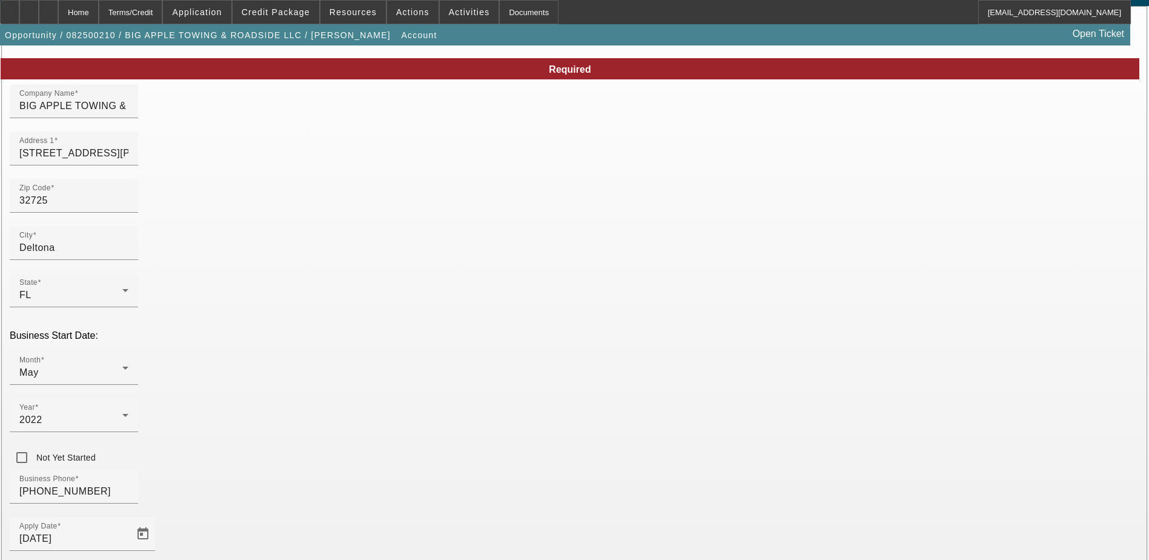
type input "8"
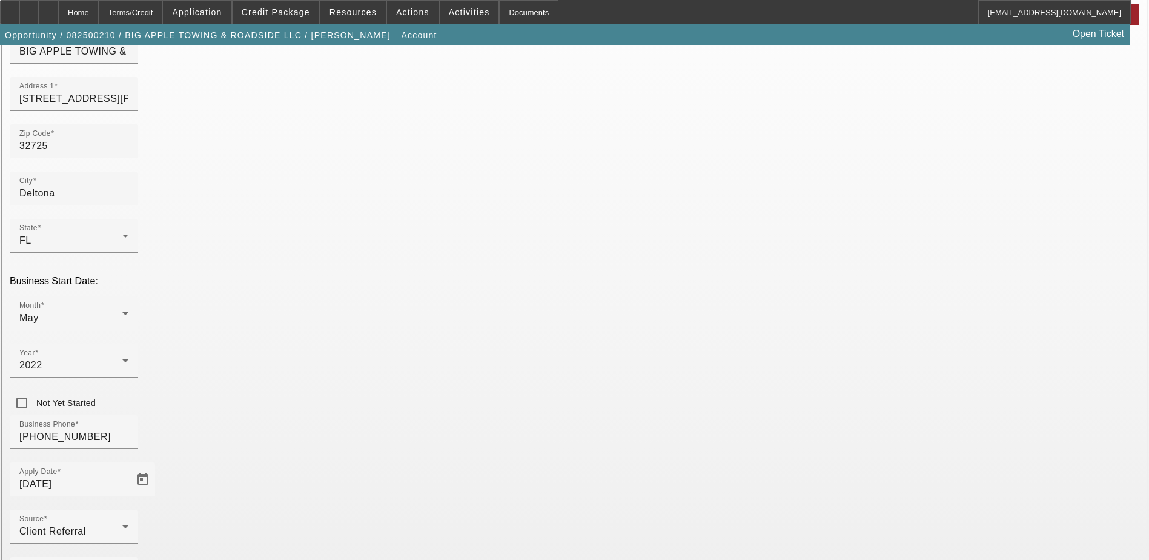
scroll to position [154, 0]
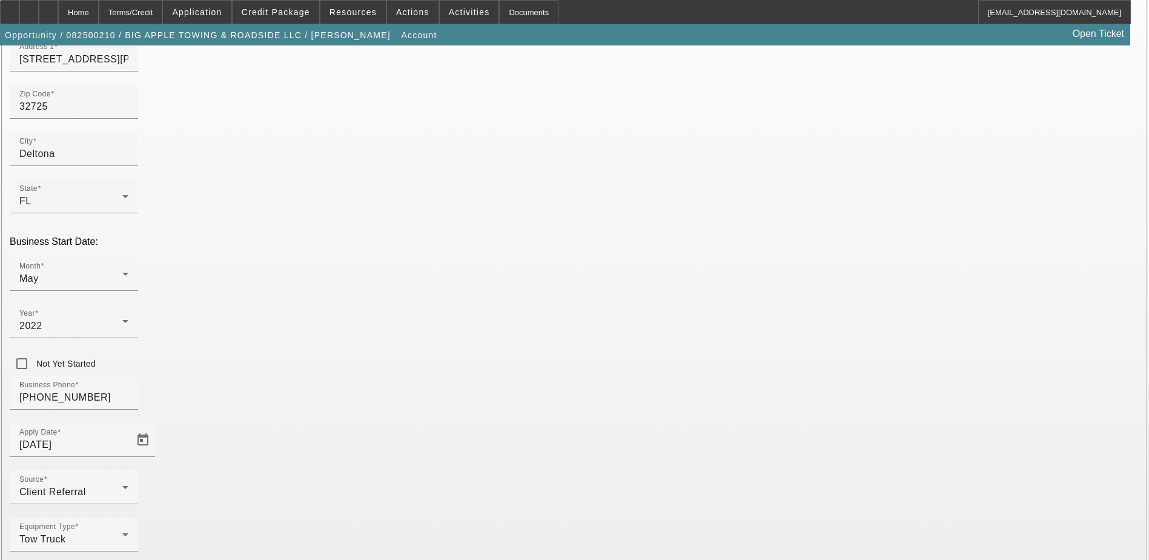
type input "000000000"
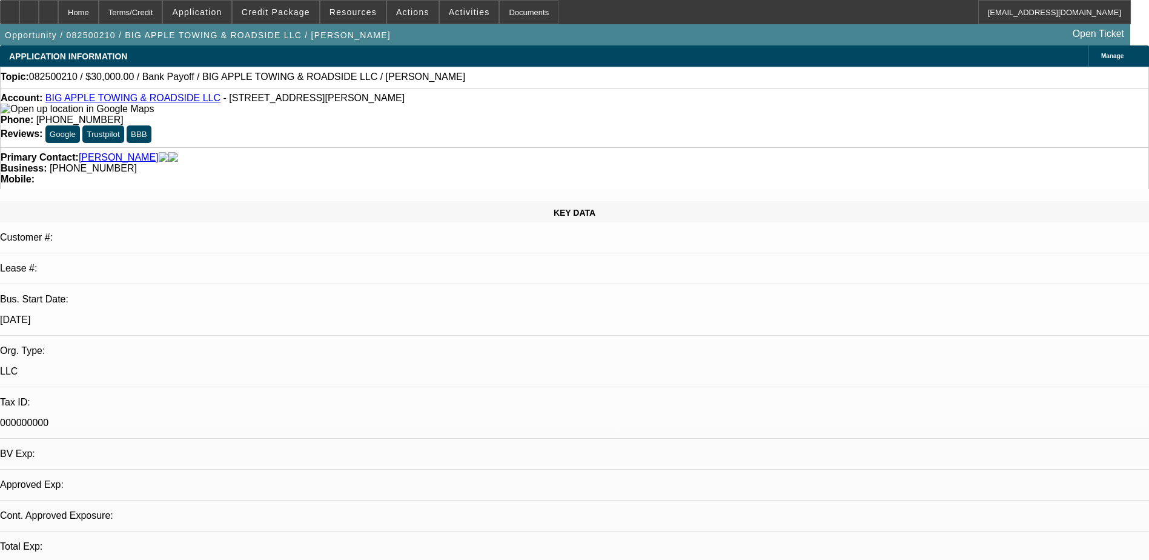
select select "0"
select select "2"
select select "0"
select select "6"
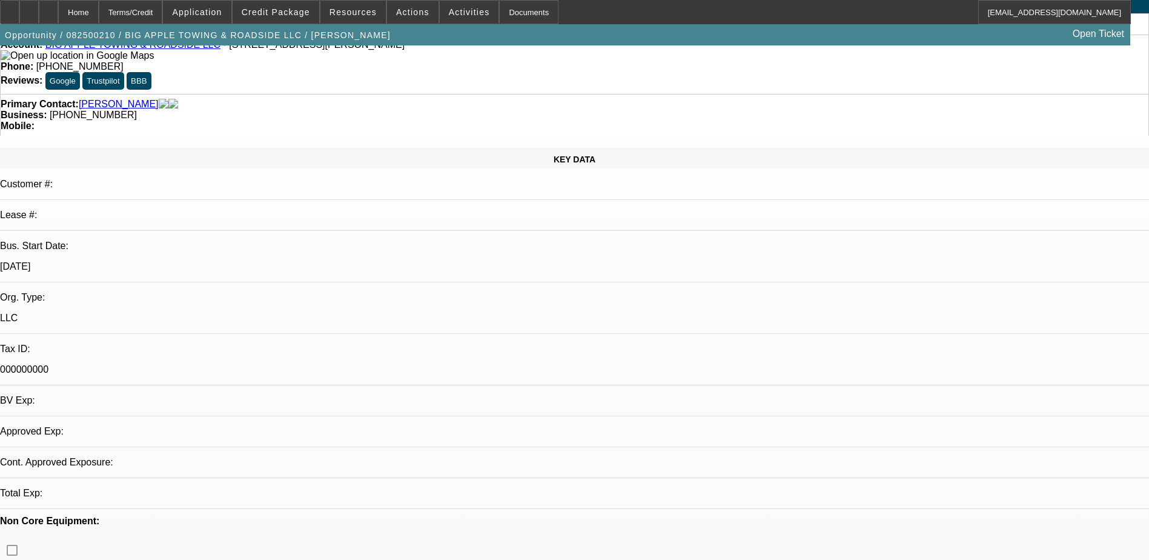
scroll to position [303, 0]
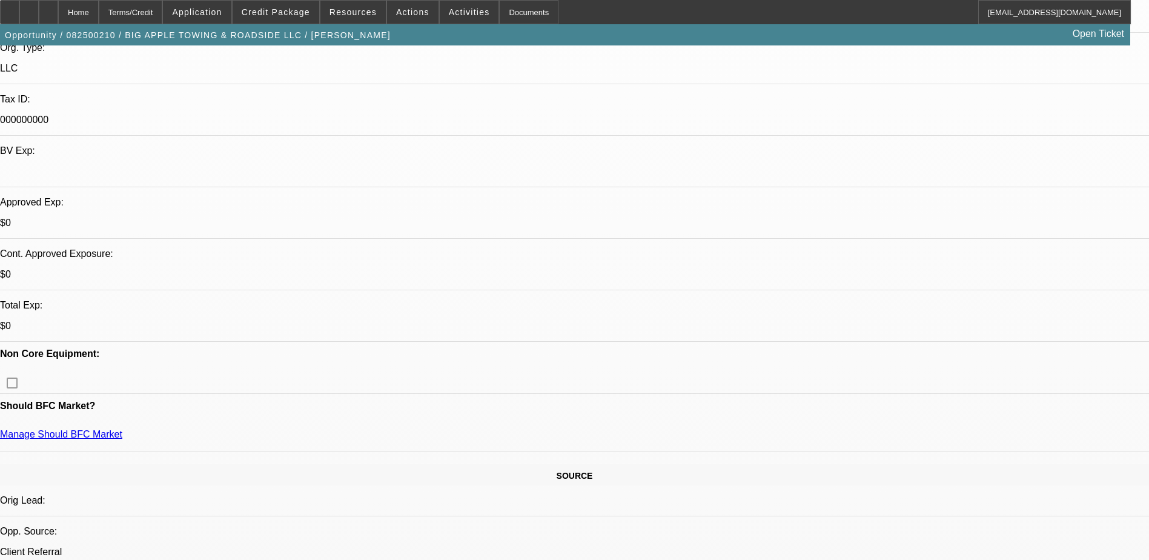
drag, startPoint x: 899, startPoint y: 207, endPoint x: 891, endPoint y: 214, distance: 10.7
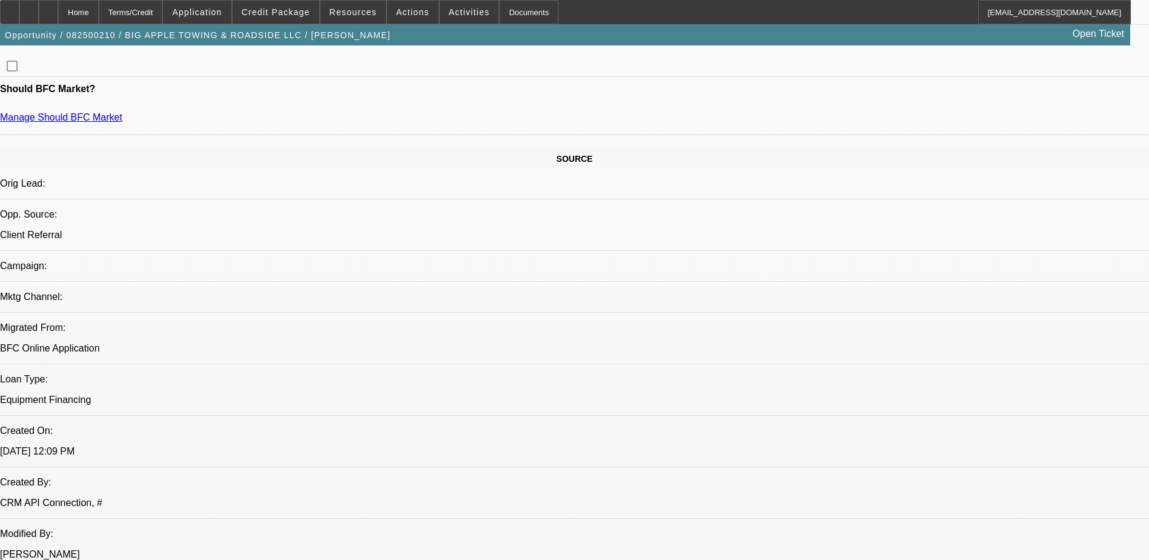
scroll to position [606, 0]
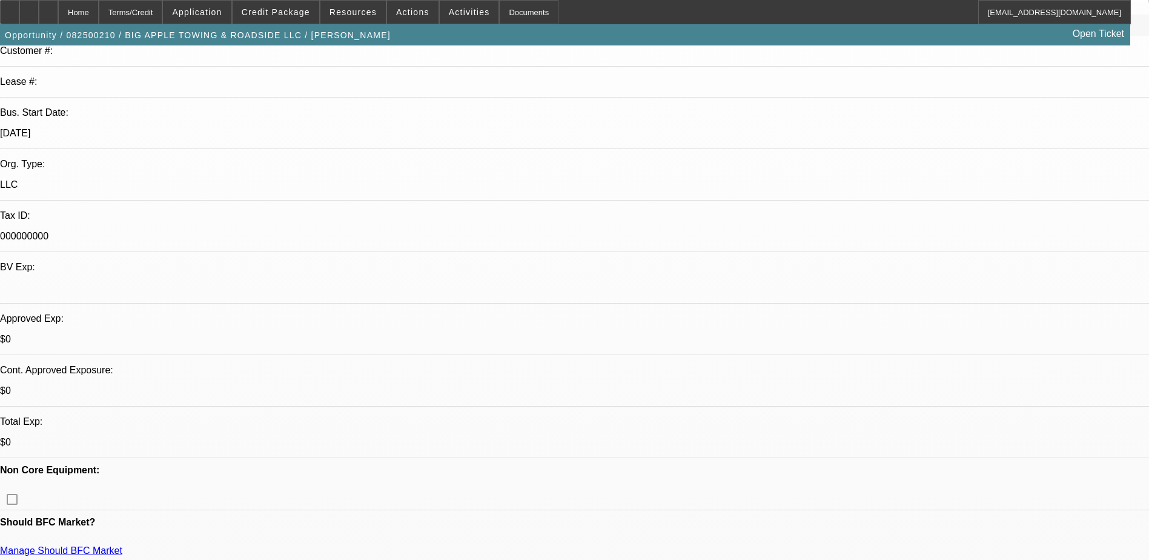
scroll to position [182, 0]
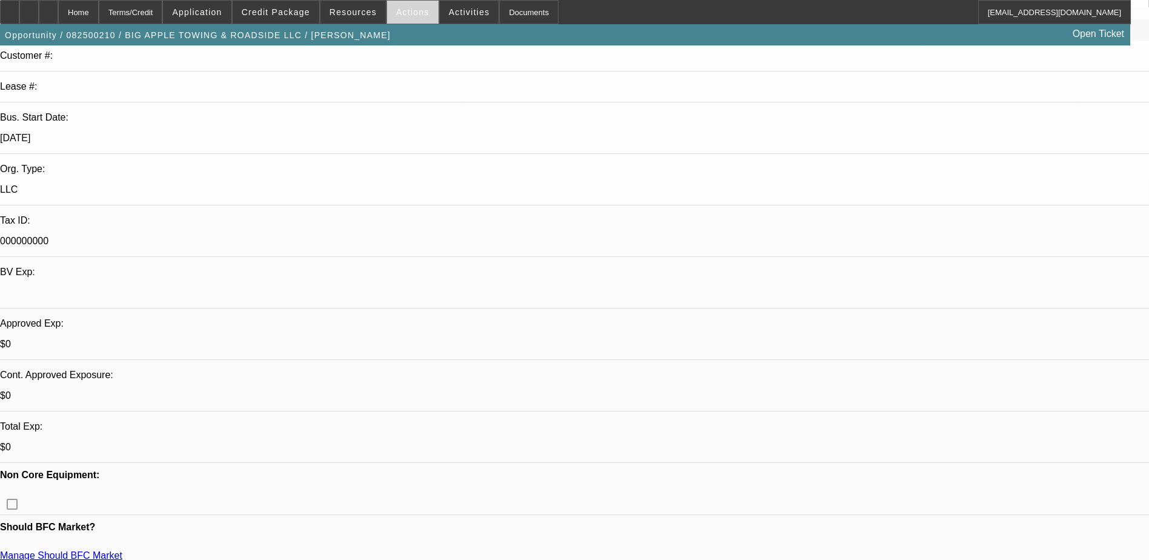
click at [412, 10] on span "Actions" at bounding box center [412, 12] width 33 height 10
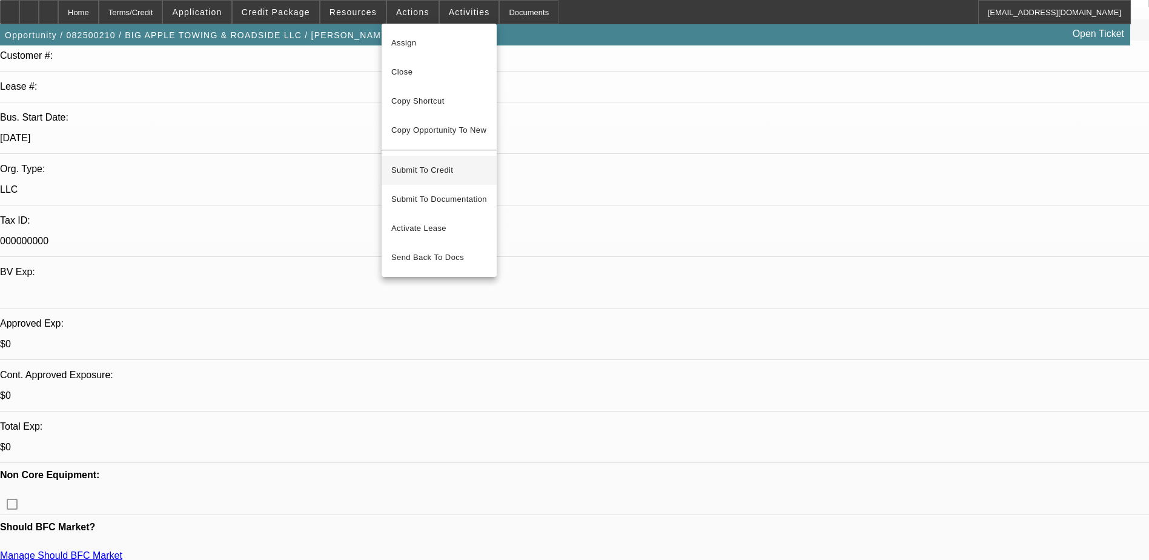
click at [444, 167] on span "Submit To Credit" at bounding box center [439, 170] width 96 height 15
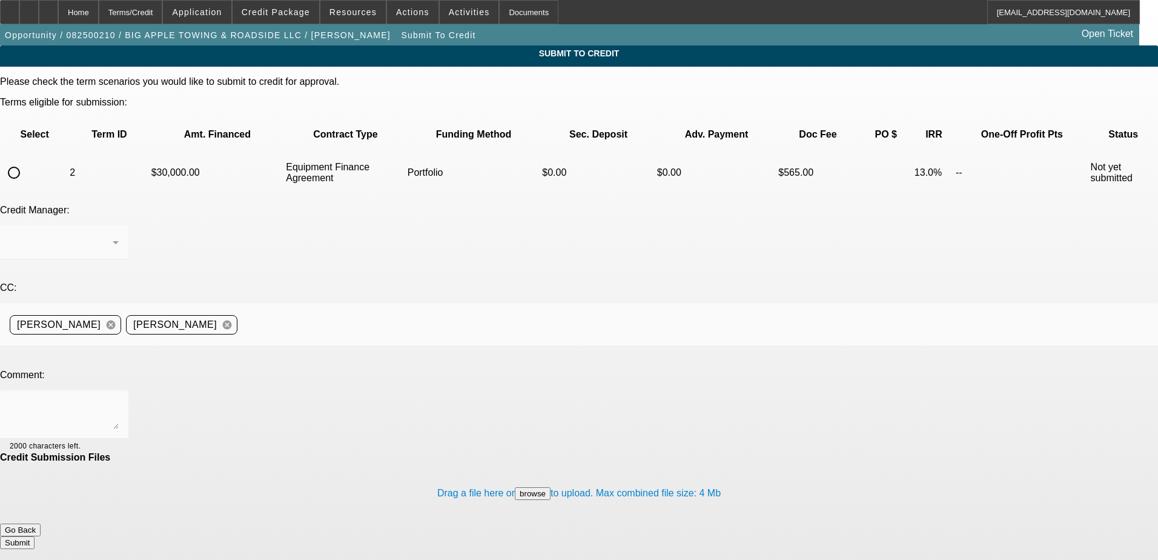
click at [26, 161] on input "radio" at bounding box center [14, 173] width 24 height 24
radio input "true"
click at [113, 235] on div "Arida, George" at bounding box center [61, 242] width 103 height 15
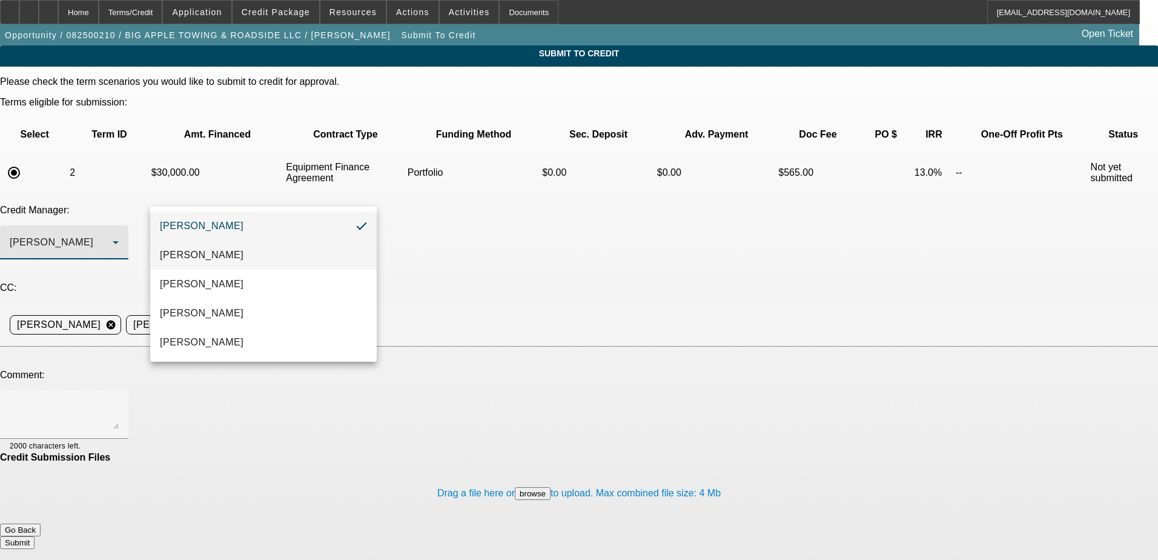
click at [243, 253] on mat-option "[PERSON_NAME]" at bounding box center [263, 254] width 227 height 29
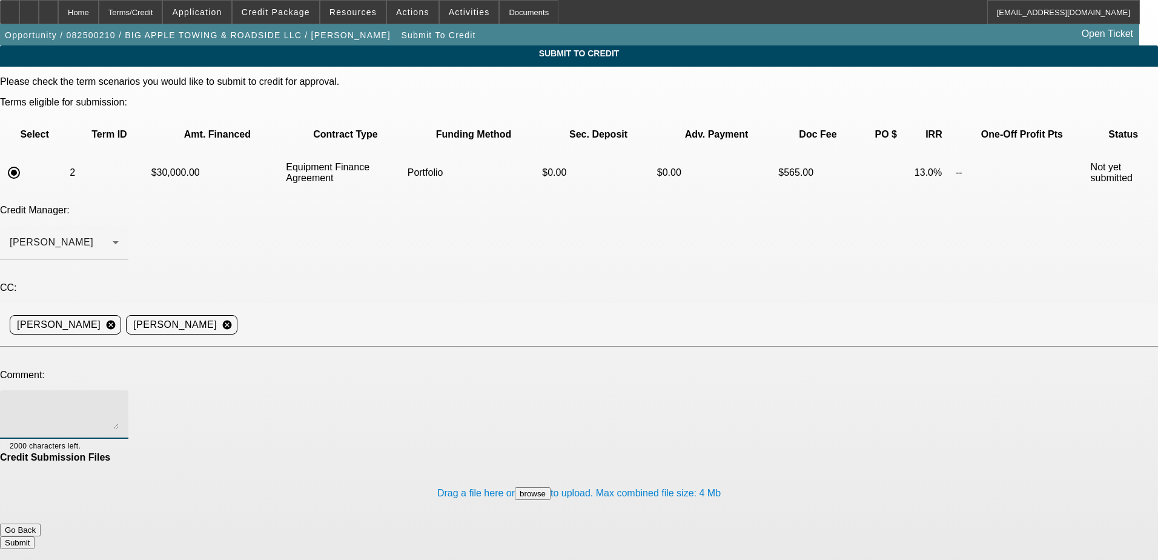
click at [119, 400] on textarea at bounding box center [64, 414] width 109 height 29
click at [99, 17] on div "Home" at bounding box center [78, 12] width 41 height 24
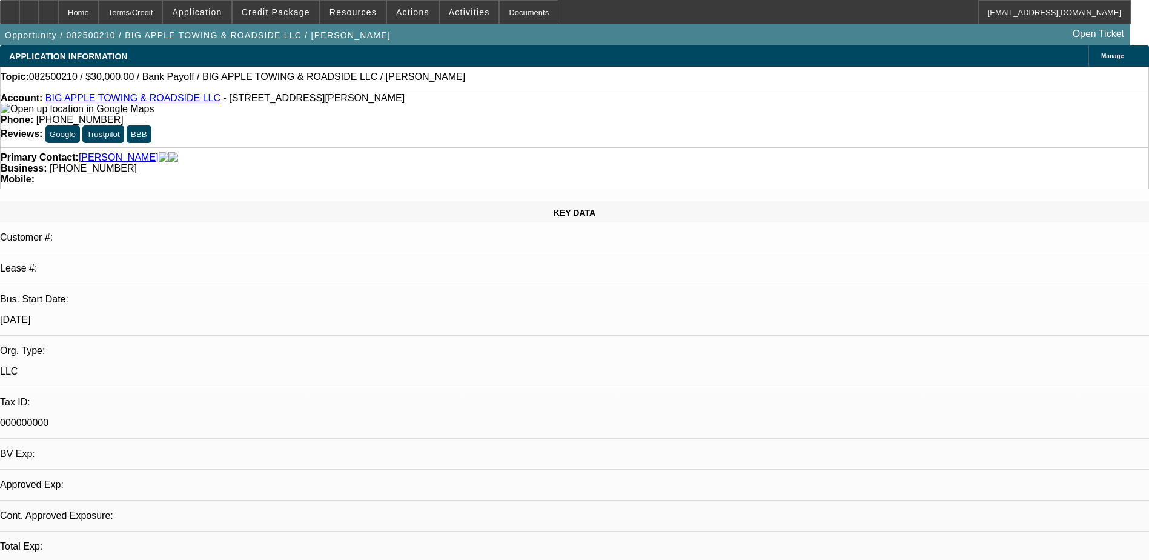
select select "0"
select select "2"
select select "0"
select select "6"
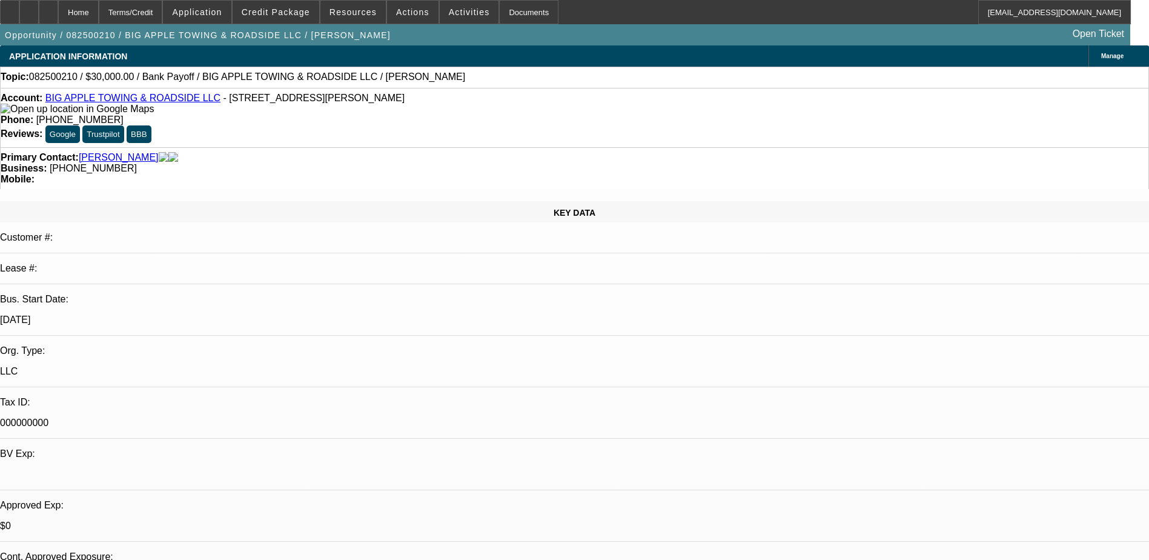
drag, startPoint x: 925, startPoint y: 447, endPoint x: 773, endPoint y: 366, distance: 172.6
copy div "[PERSON_NAME] is the majority owner of Big Apple Towing and Roadside, est. 2022…"
click at [405, 12] on span "Actions" at bounding box center [412, 12] width 33 height 10
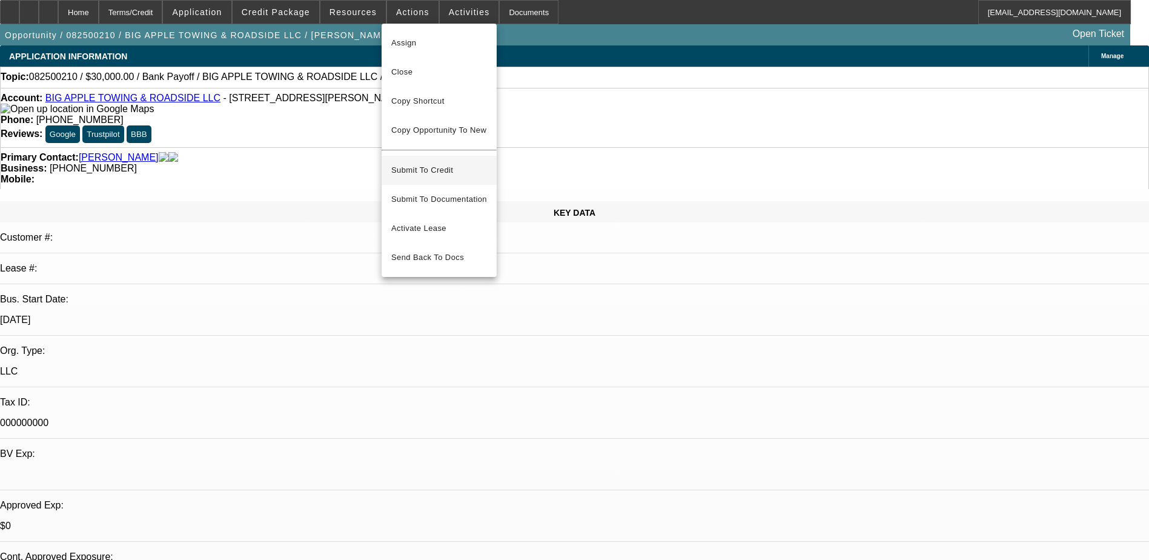
click at [435, 163] on span "Submit To Credit" at bounding box center [439, 170] width 96 height 15
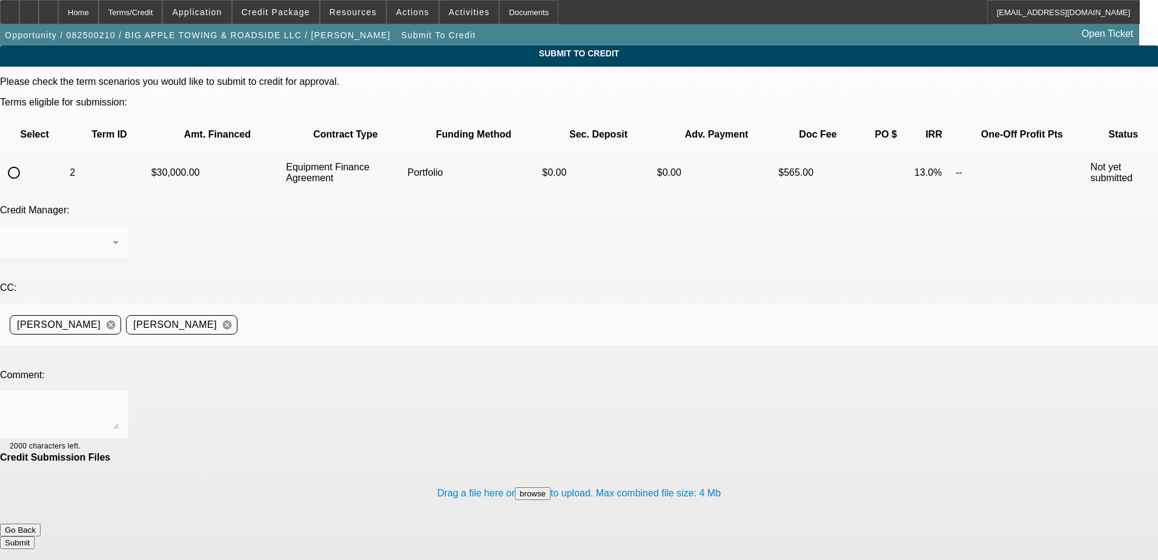
click at [26, 161] on input "radio" at bounding box center [14, 173] width 24 height 24
radio input "true"
click at [113, 235] on div "Arida, George" at bounding box center [61, 242] width 103 height 15
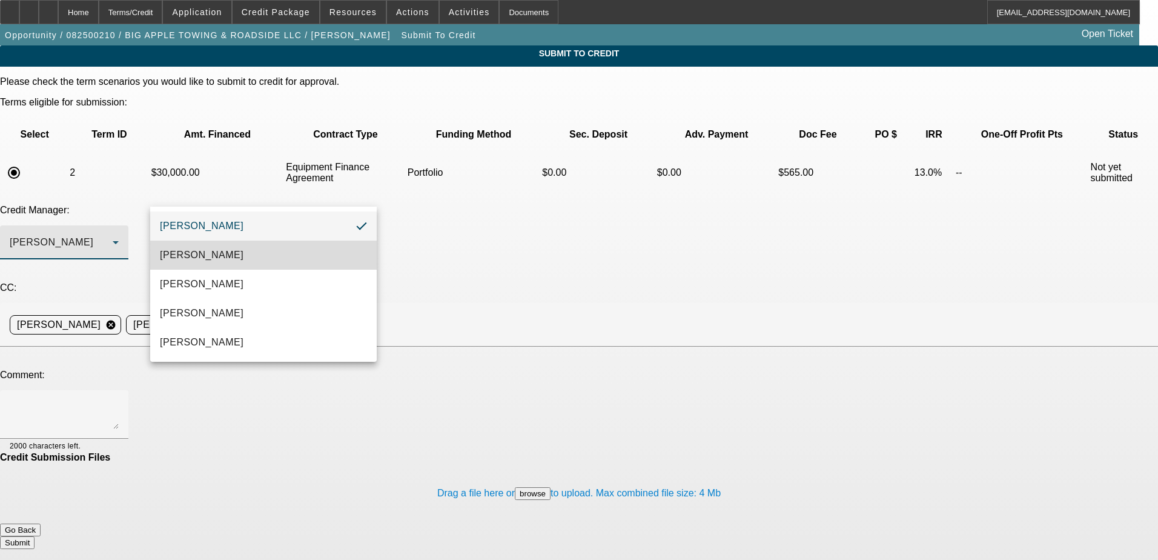
click at [245, 253] on mat-option "[PERSON_NAME]" at bounding box center [263, 254] width 227 height 29
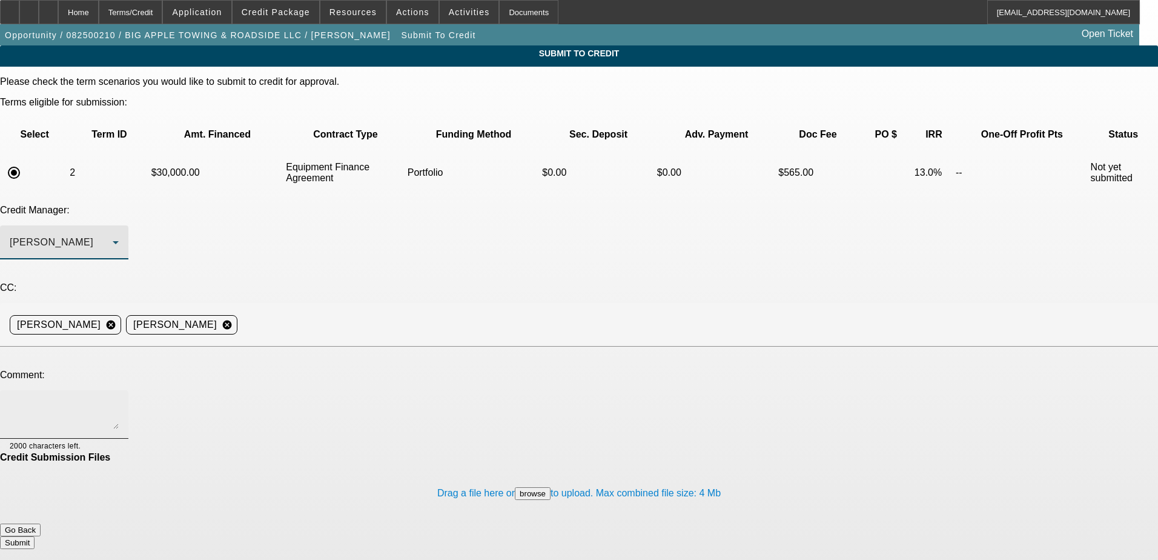
click at [119, 400] on textarea at bounding box center [64, 414] width 109 height 29
paste textarea "[PERSON_NAME] is the majority owner of Big Apple Towing and Roadside, est. 2022…"
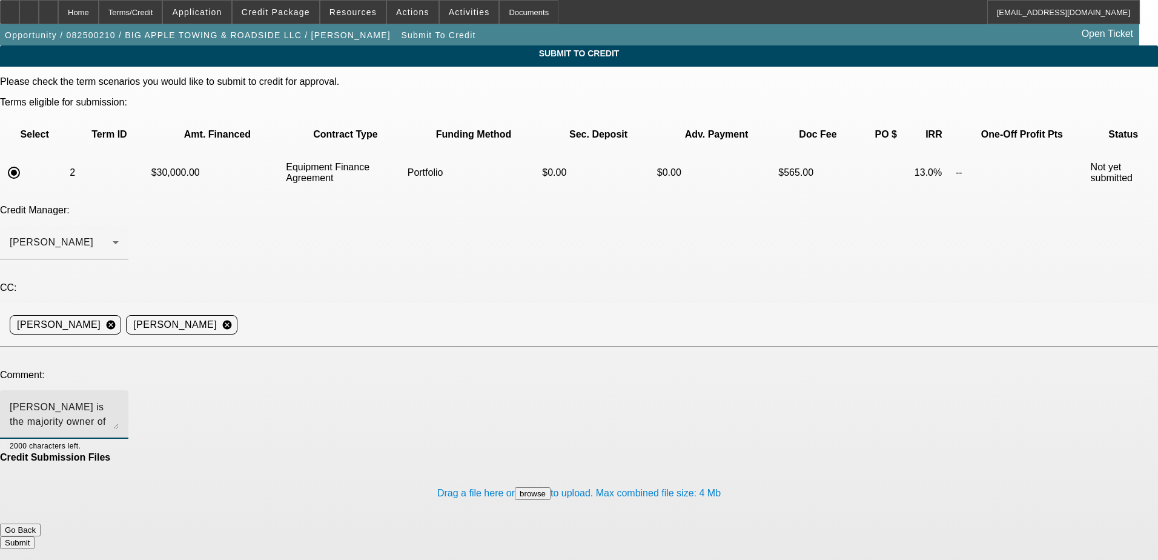
scroll to position [27, 0]
click at [119, 400] on textarea "[PERSON_NAME] is the majority owner of Big Apple Towing and Roadside, est. 2022…" at bounding box center [64, 414] width 109 height 29
type textarea "[PERSON_NAME] is the majority owner of Big Apple Towing and Roadside, est. 2022…"
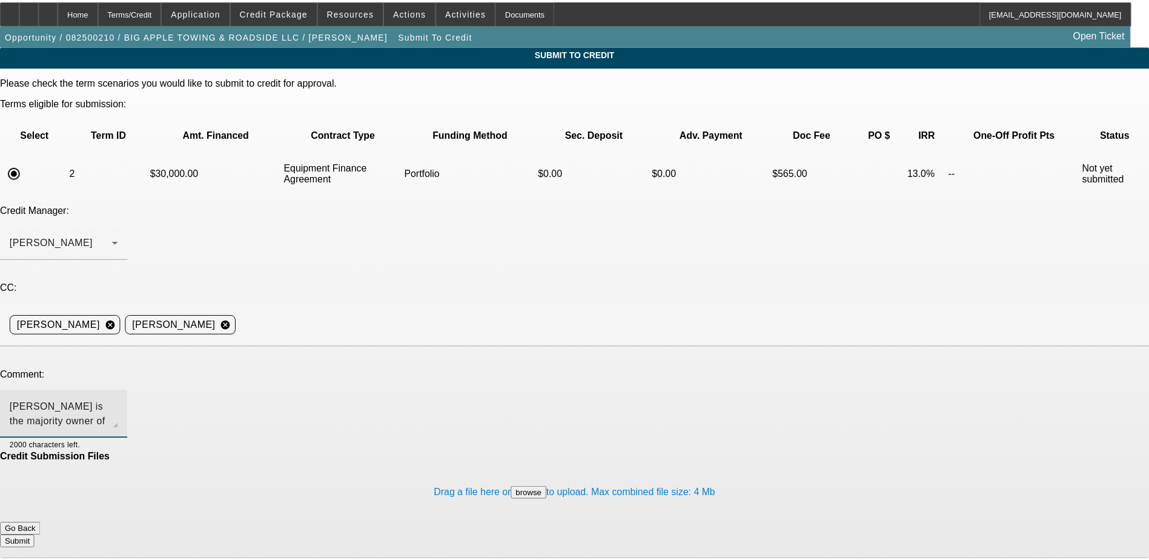
scroll to position [29, 0]
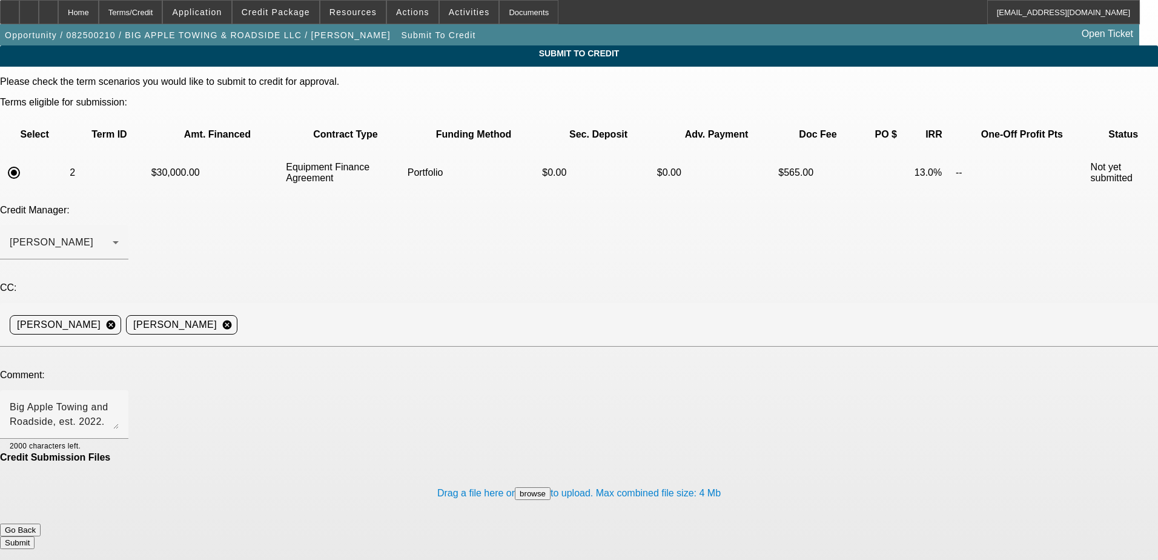
click at [35, 536] on button "Submit" at bounding box center [17, 542] width 35 height 13
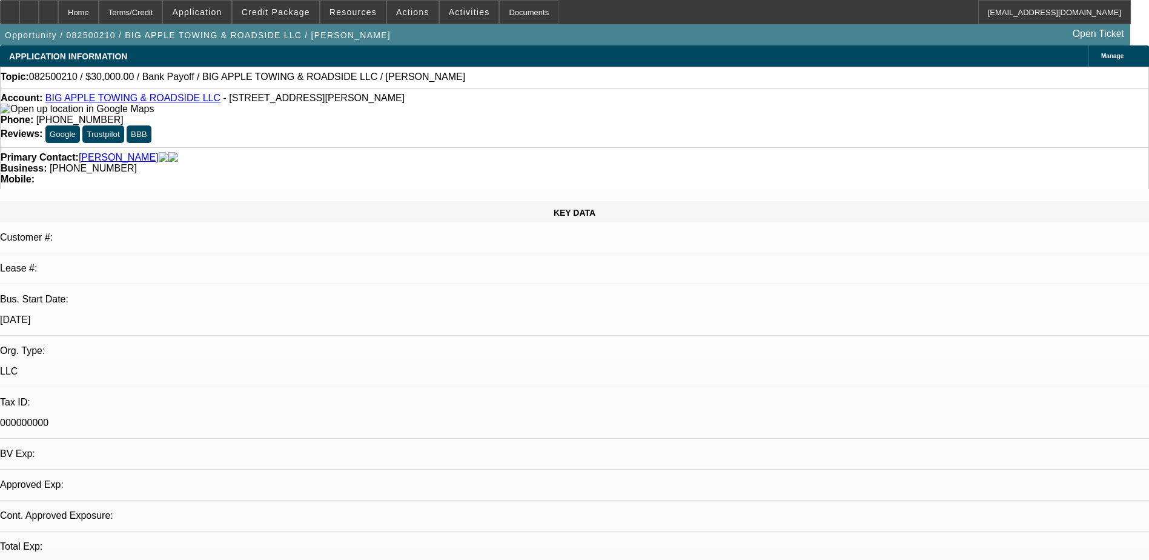
select select "0"
select select "2"
select select "0"
select select "6"
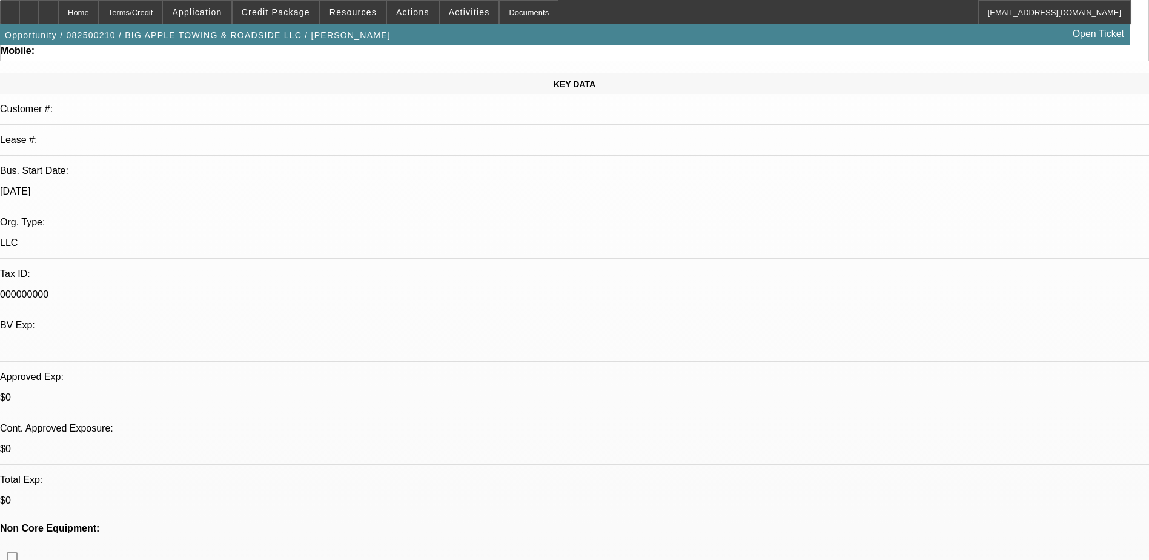
scroll to position [303, 0]
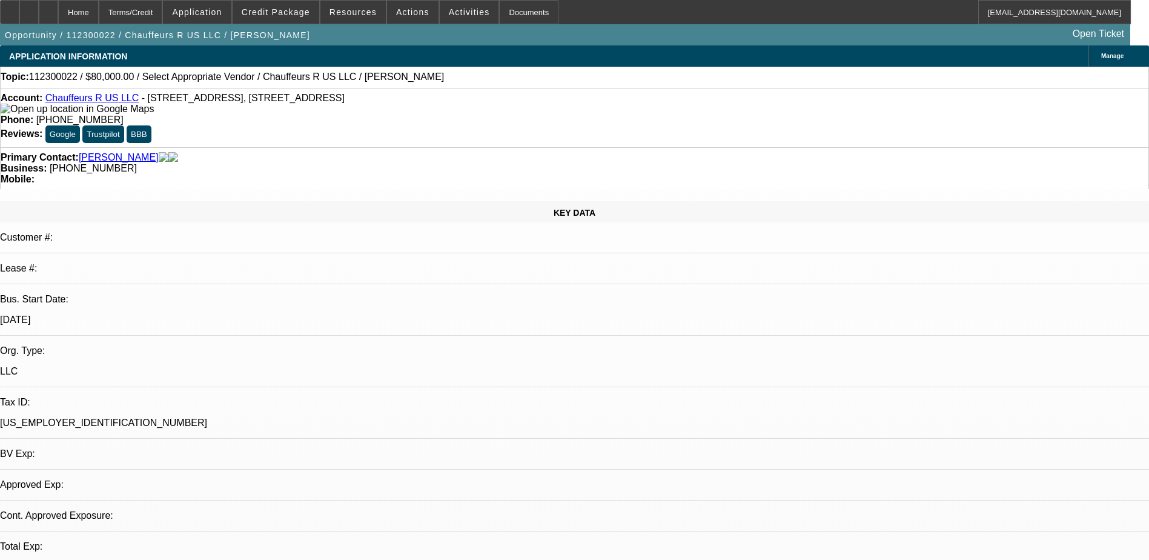
select select "0"
select select "2"
select select "0.1"
select select "1"
select select "2"
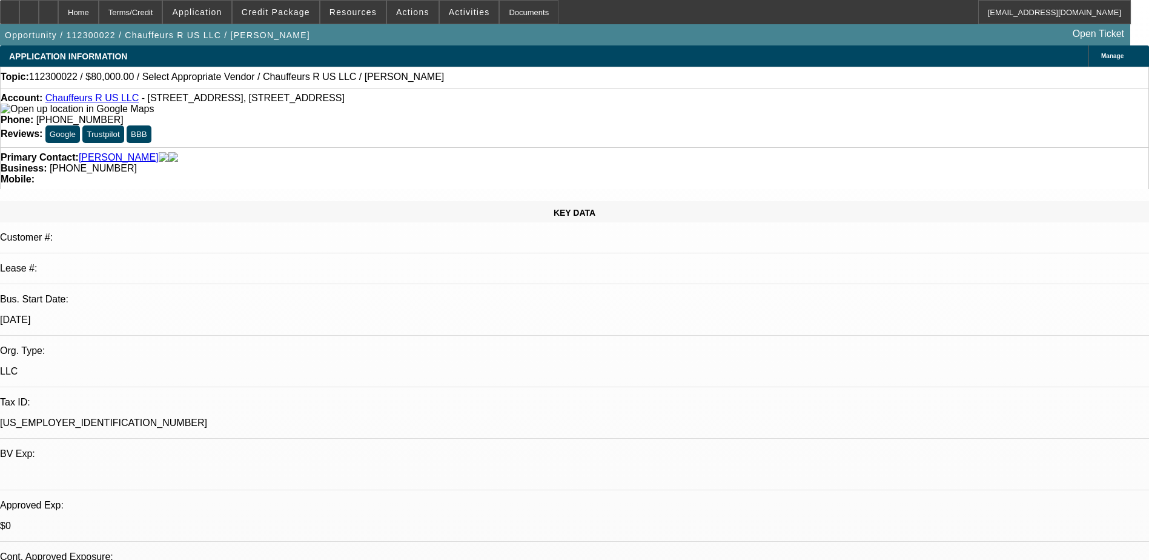
select select "4"
drag, startPoint x: 186, startPoint y: 256, endPoint x: 121, endPoint y: 253, distance: 65.5
click at [121, 397] on div "Tax ID: [US_EMPLOYER_IDENTIFICATION_NUMBER]" at bounding box center [574, 418] width 1149 height 42
copy div "[US_EMPLOYER_IDENTIFICATION_NUMBER]"
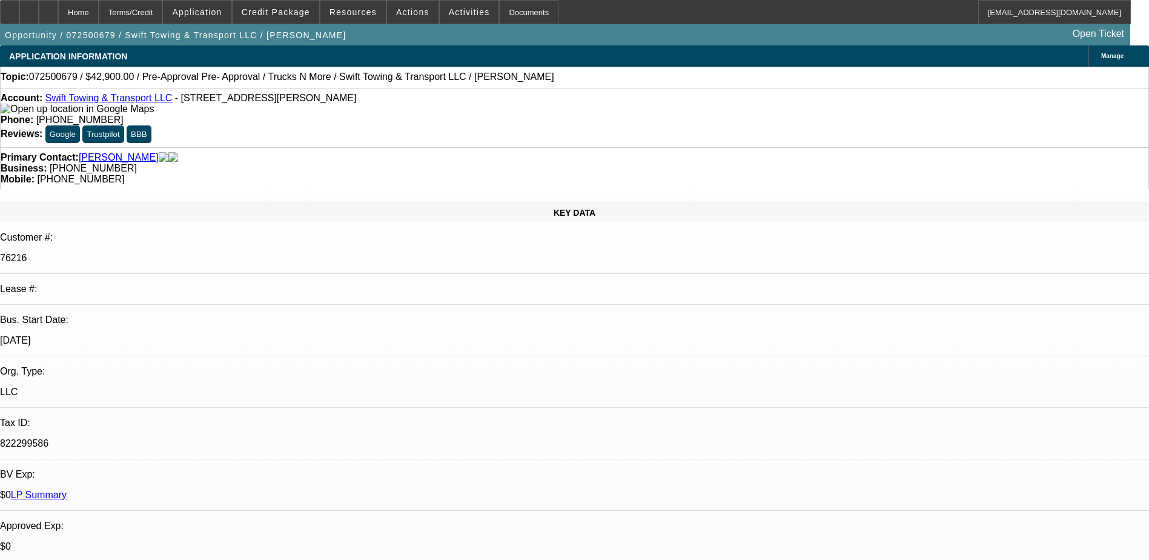
select select "0"
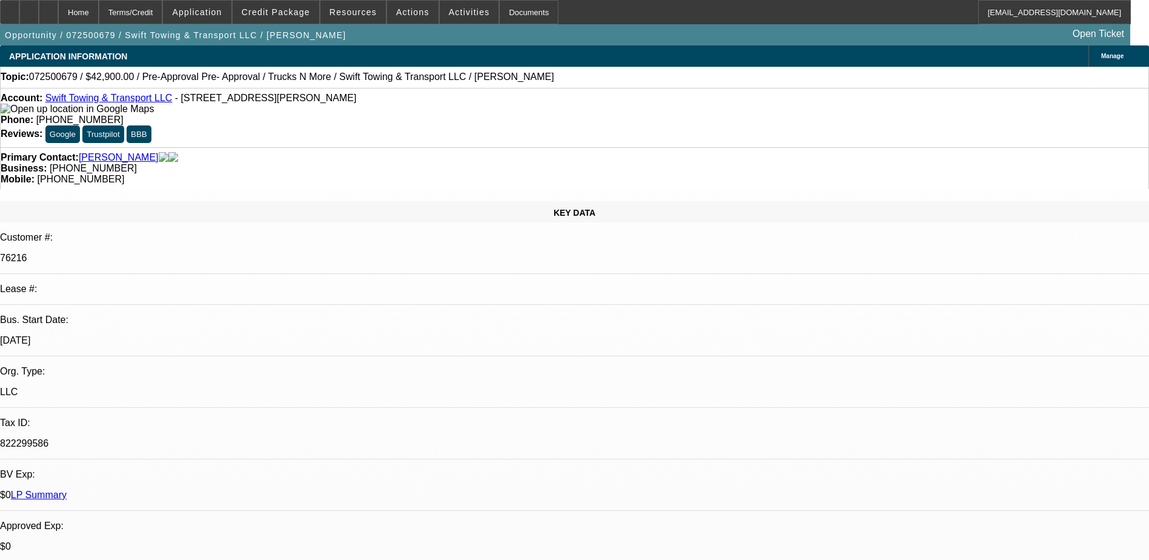
select select "0"
select select "1"
select select "2"
select select "6"
select select "1"
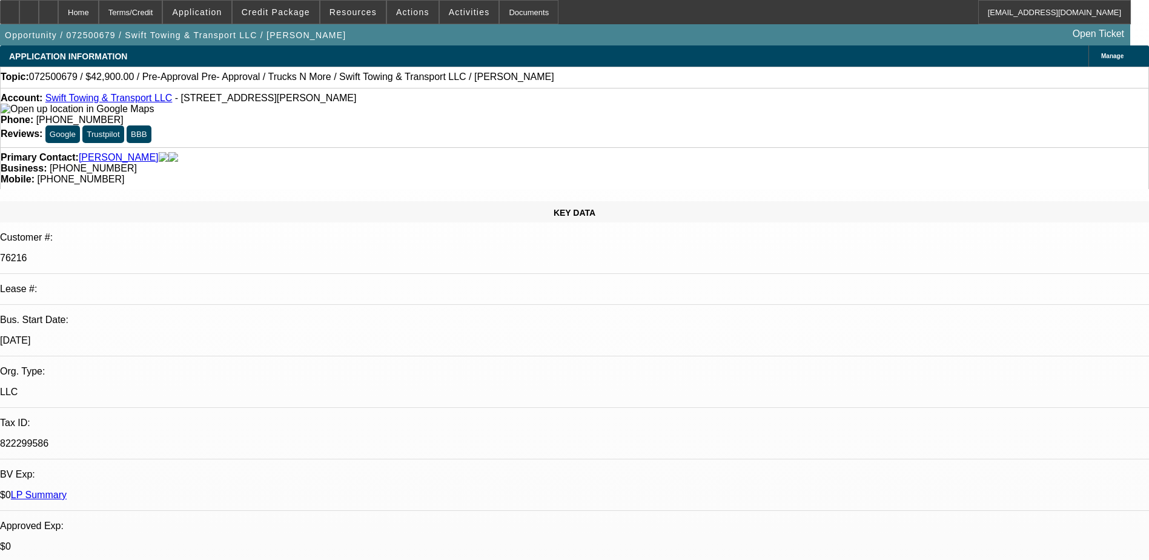
select select "2"
select select "6"
drag, startPoint x: 482, startPoint y: 101, endPoint x: 422, endPoint y: 104, distance: 60.0
click at [422, 114] on div "Phone: [PHONE_NUMBER]" at bounding box center [575, 119] width 1148 height 11
copy span "[PHONE_NUMBER]"
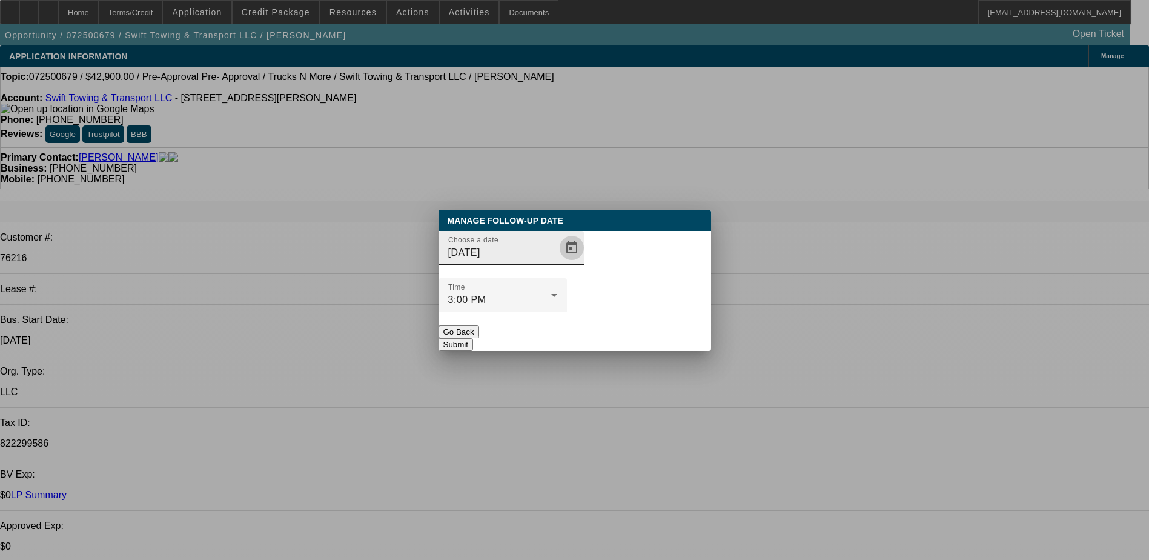
click at [557, 262] on span "Open calendar" at bounding box center [571, 247] width 29 height 29
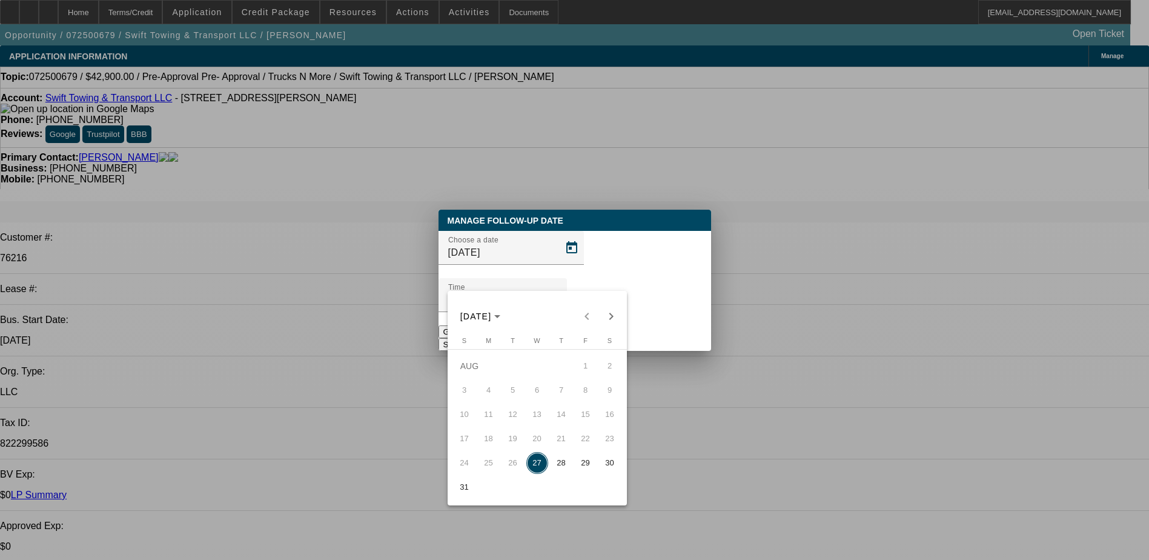
click at [564, 469] on span "28" at bounding box center [562, 463] width 22 height 22
type input "[DATE]"
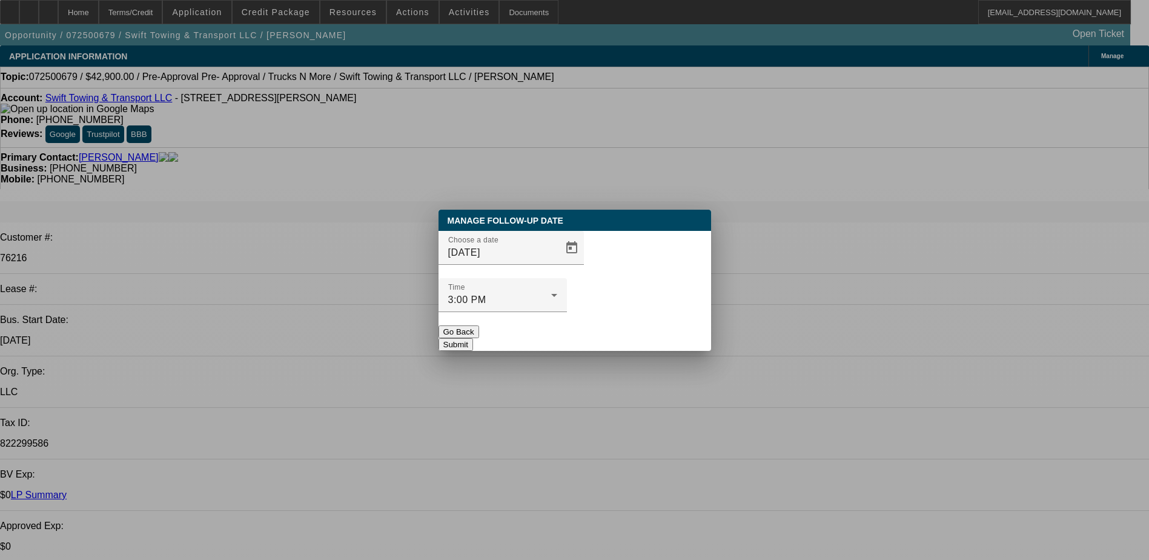
click at [473, 338] on button "Submit" at bounding box center [456, 344] width 35 height 13
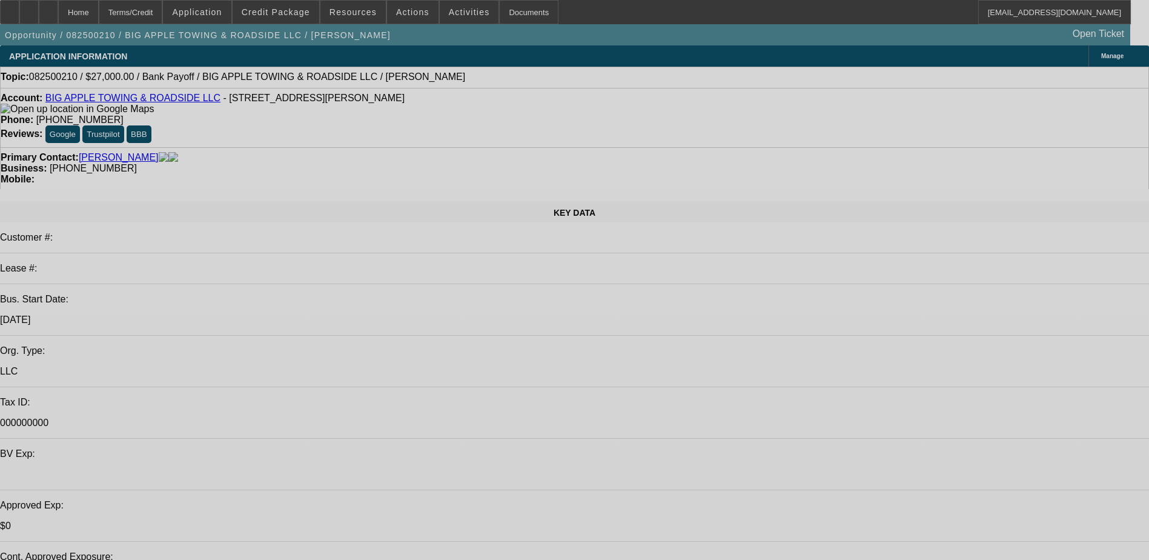
select select "0.1"
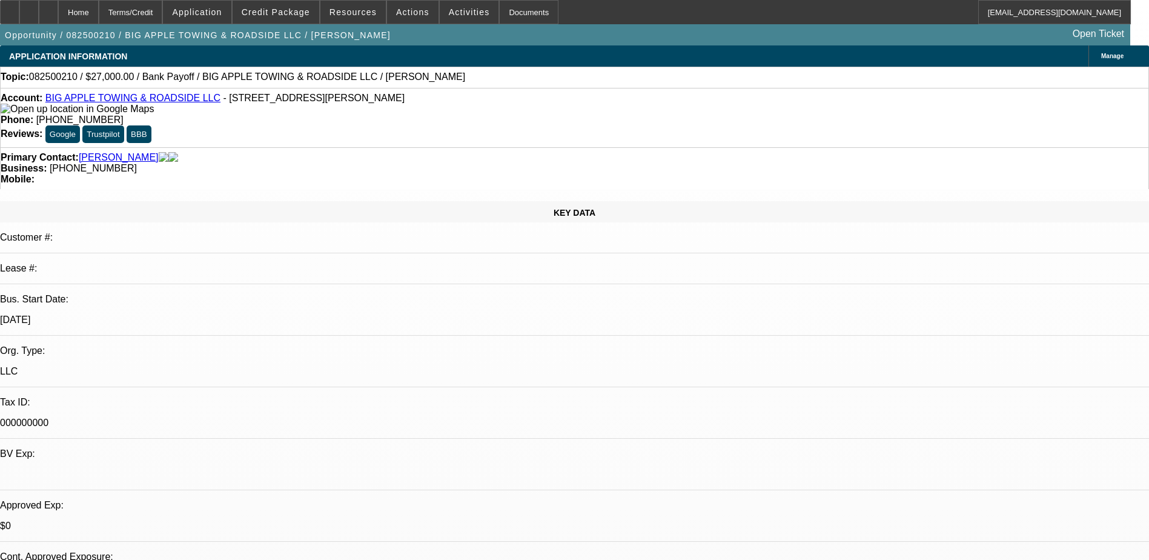
select select "2"
select select "0"
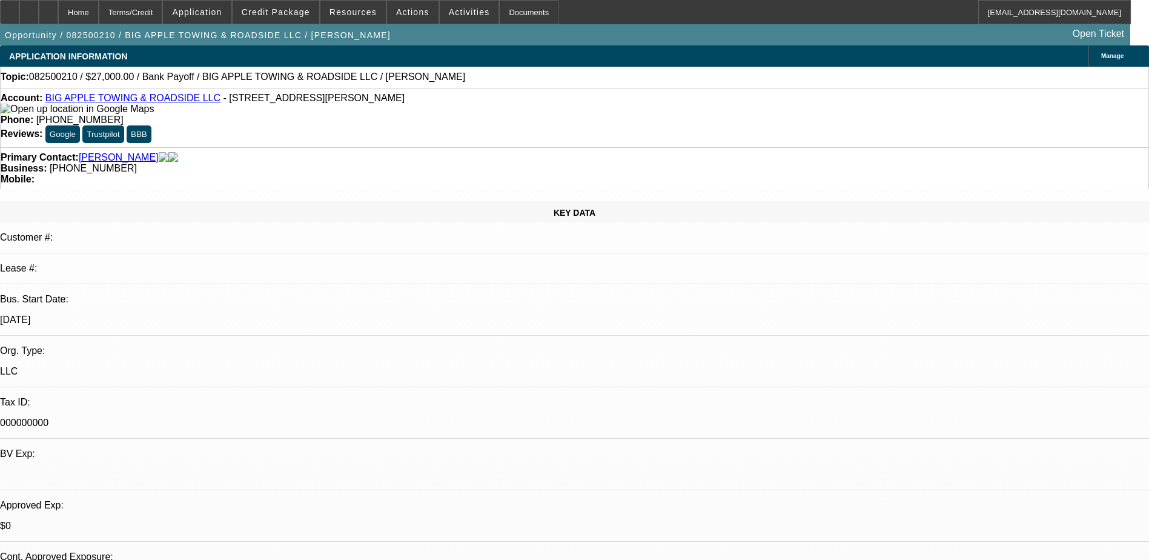
select select "1"
select select "2"
select select "6"
select select "1"
select select "2"
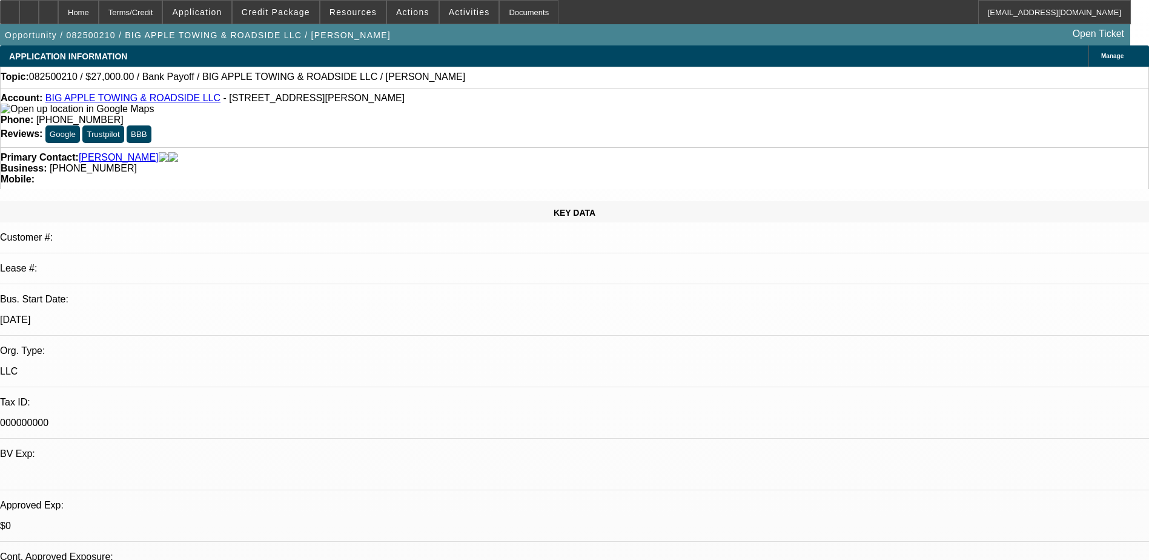
select select "6"
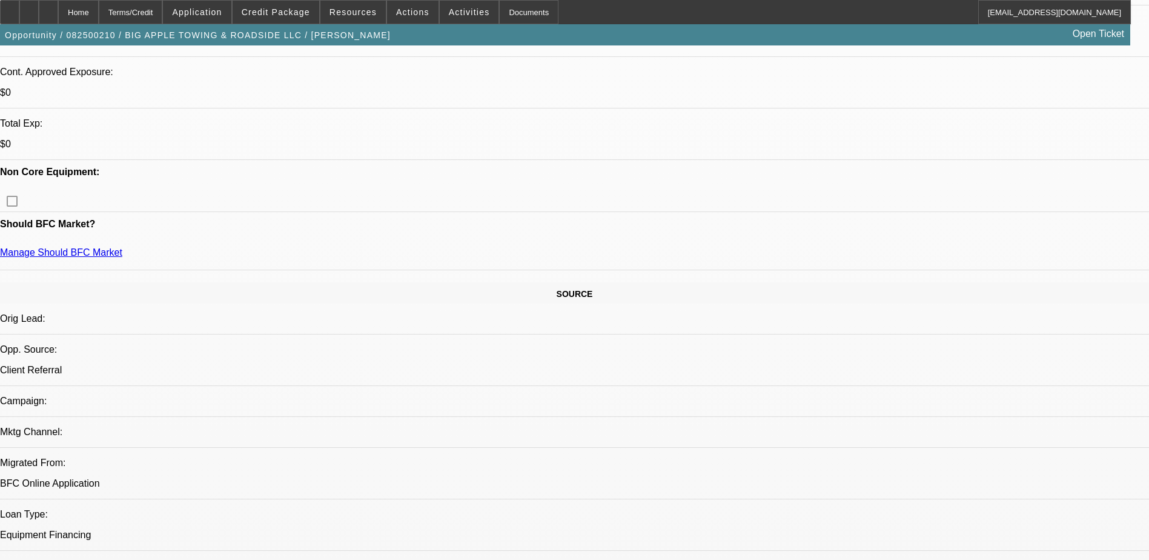
scroll to position [424, 0]
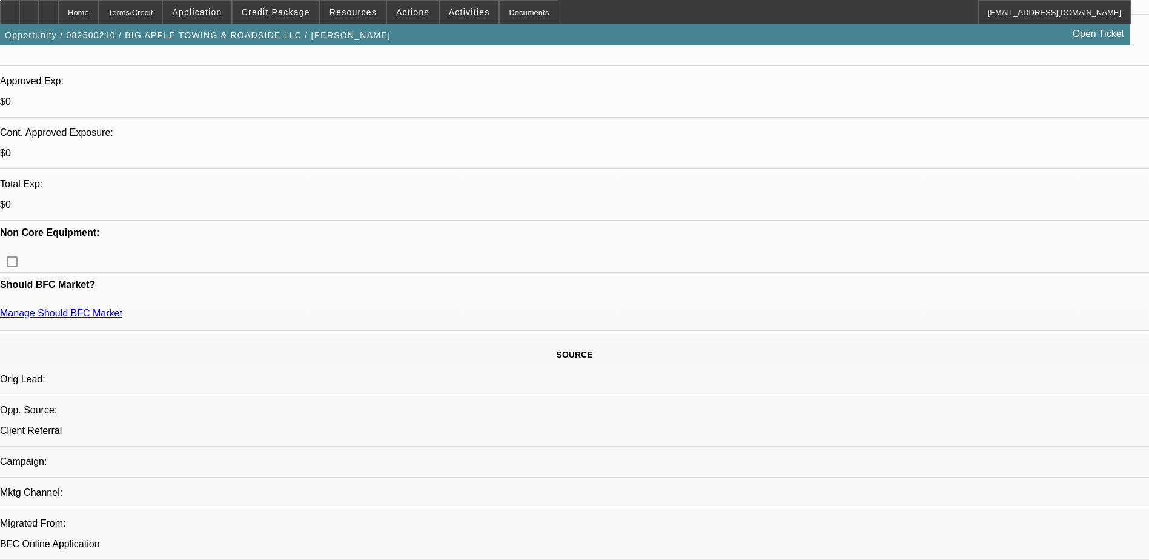
click at [310, 15] on span "Credit Package" at bounding box center [276, 12] width 68 height 10
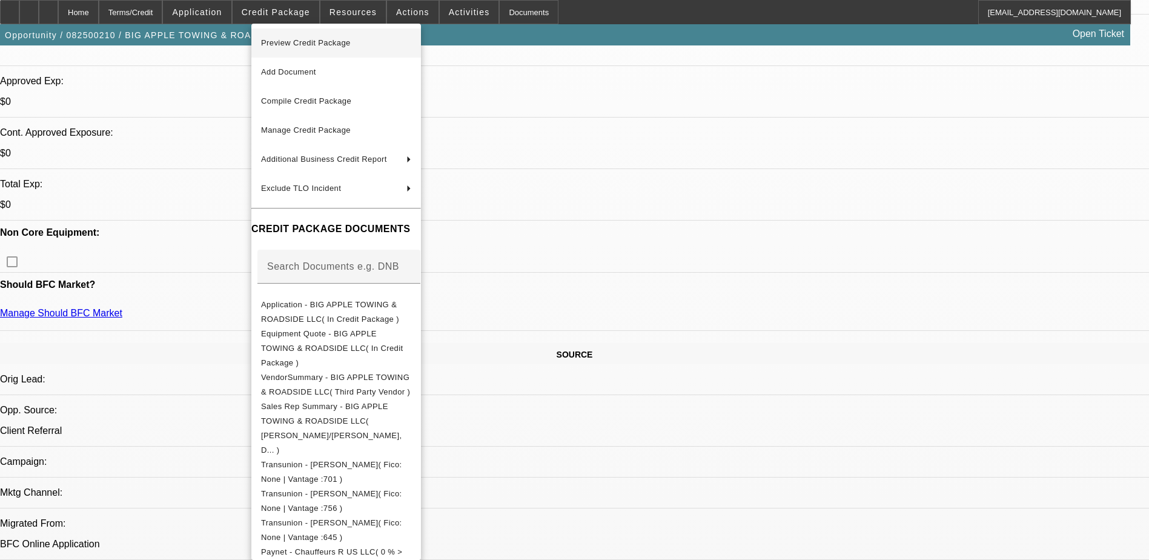
click at [344, 43] on span "Preview Credit Package" at bounding box center [306, 42] width 90 height 9
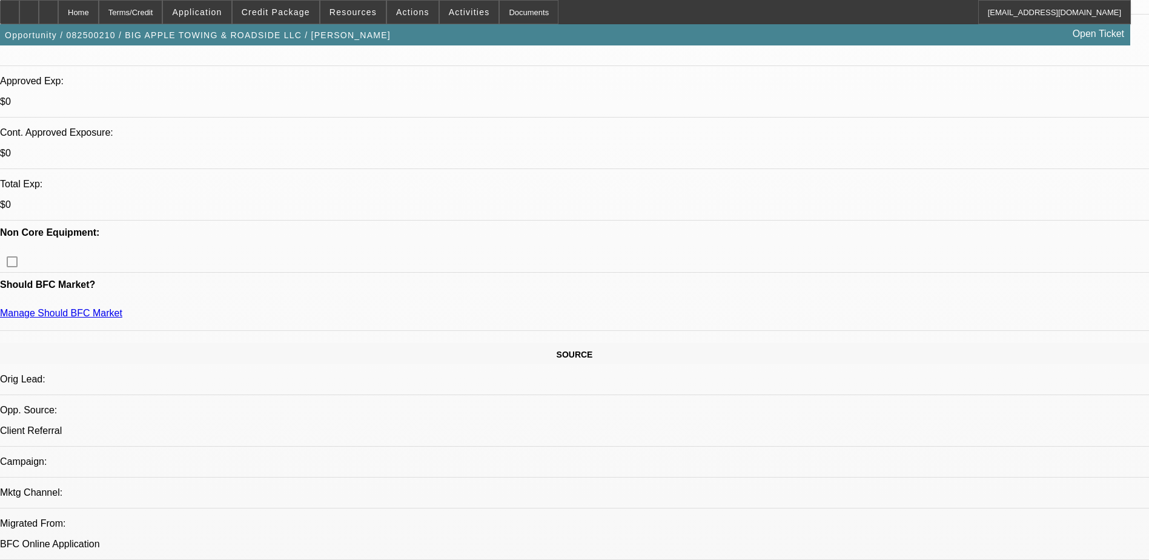
click at [306, 13] on span "Credit Package" at bounding box center [276, 12] width 68 height 10
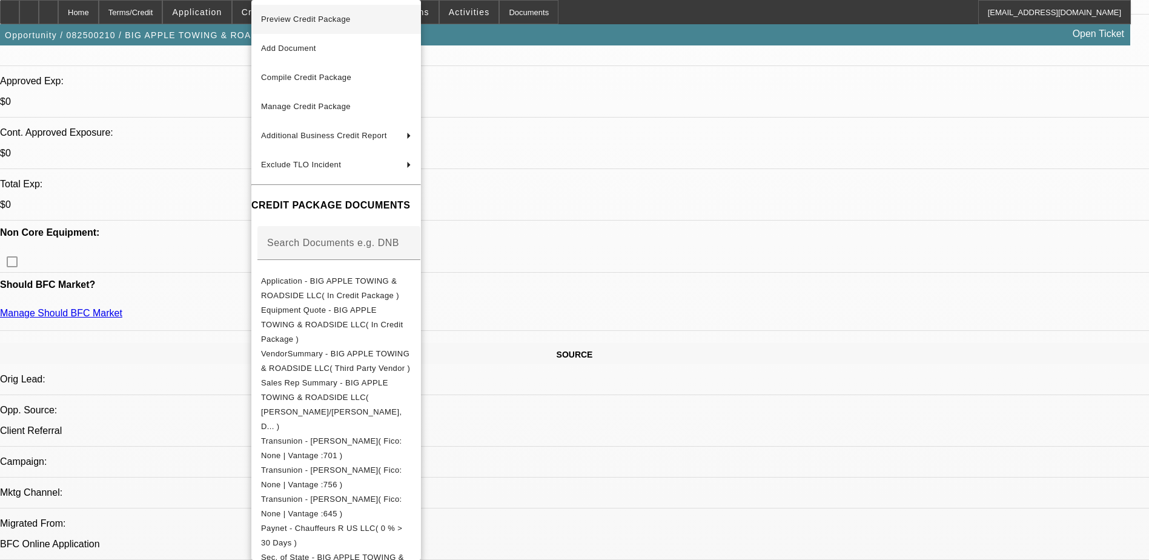
click at [334, 24] on span "Preview Credit Package" at bounding box center [336, 19] width 150 height 15
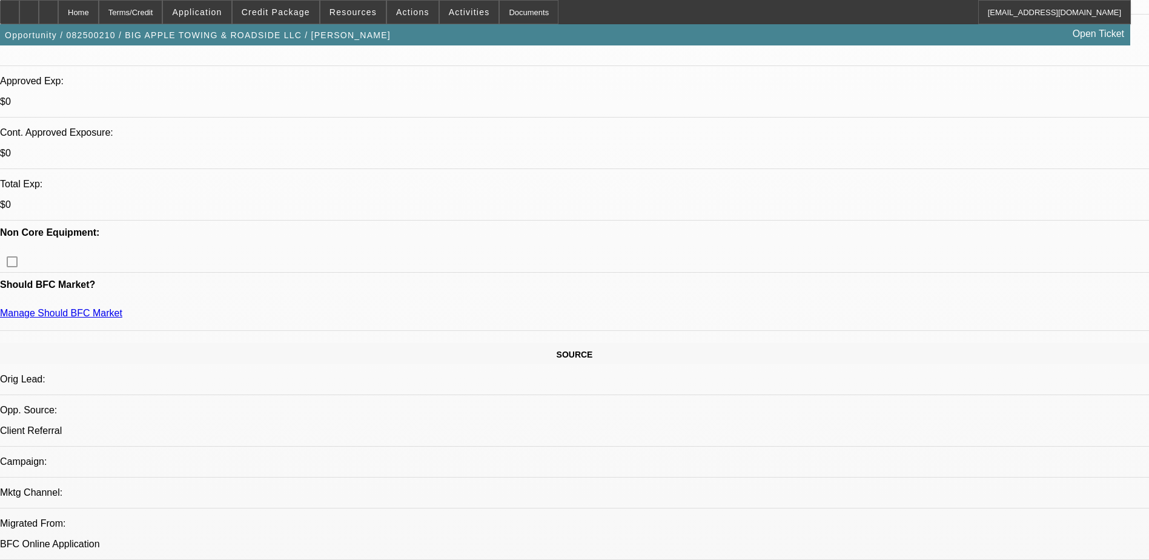
click at [592, 16] on div "Home Terms/Credit Application Credit Package Resources Actions Activities Docum…" at bounding box center [565, 12] width 1131 height 24
